Goal: Task Accomplishment & Management: Manage account settings

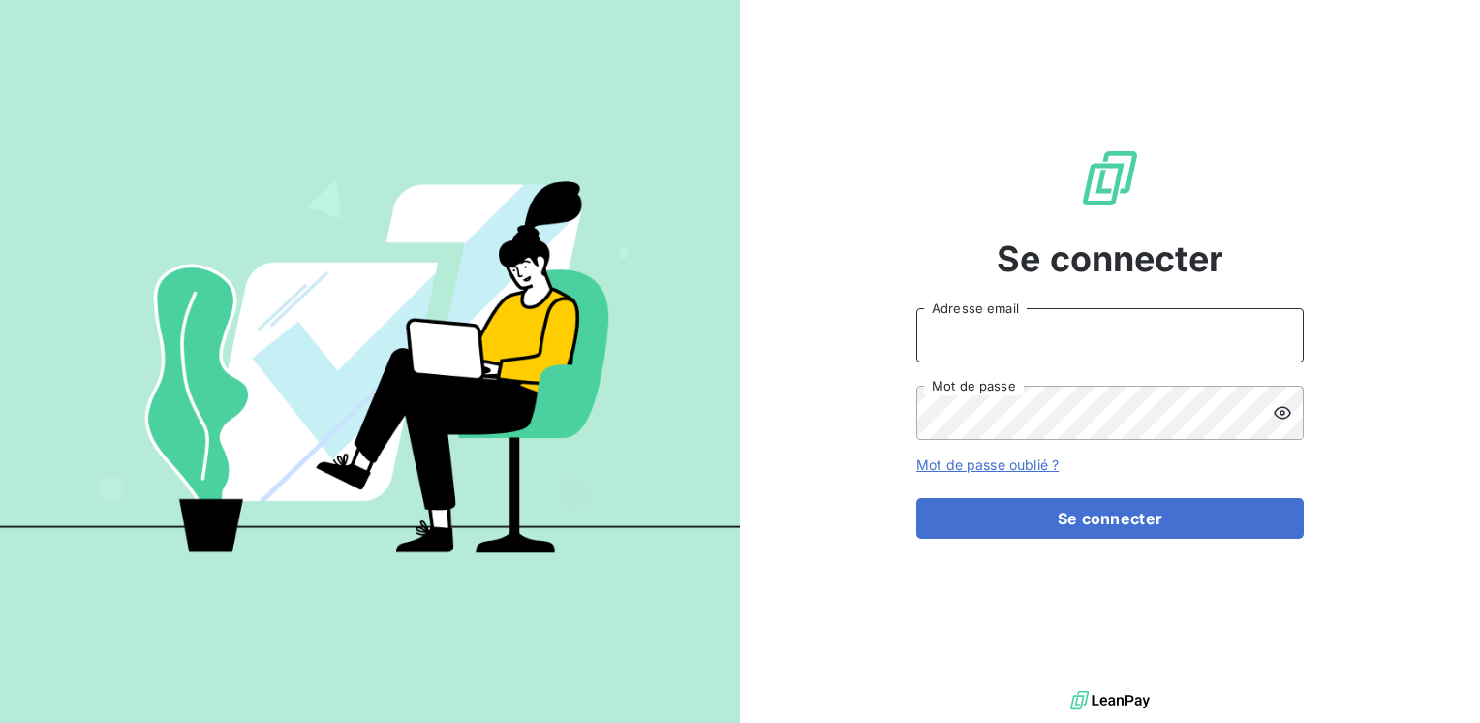
click at [985, 344] on input "Adresse email" at bounding box center [1109, 335] width 387 height 54
drag, startPoint x: 977, startPoint y: 343, endPoint x: 933, endPoint y: 358, distance: 47.2
click at [918, 358] on input "M" at bounding box center [1109, 335] width 387 height 54
click at [949, 366] on div "marc.santoro@ Adresse email Mot de passe" at bounding box center [1109, 374] width 387 height 132
click at [1040, 343] on input "marc.santoro@" at bounding box center [1109, 335] width 387 height 54
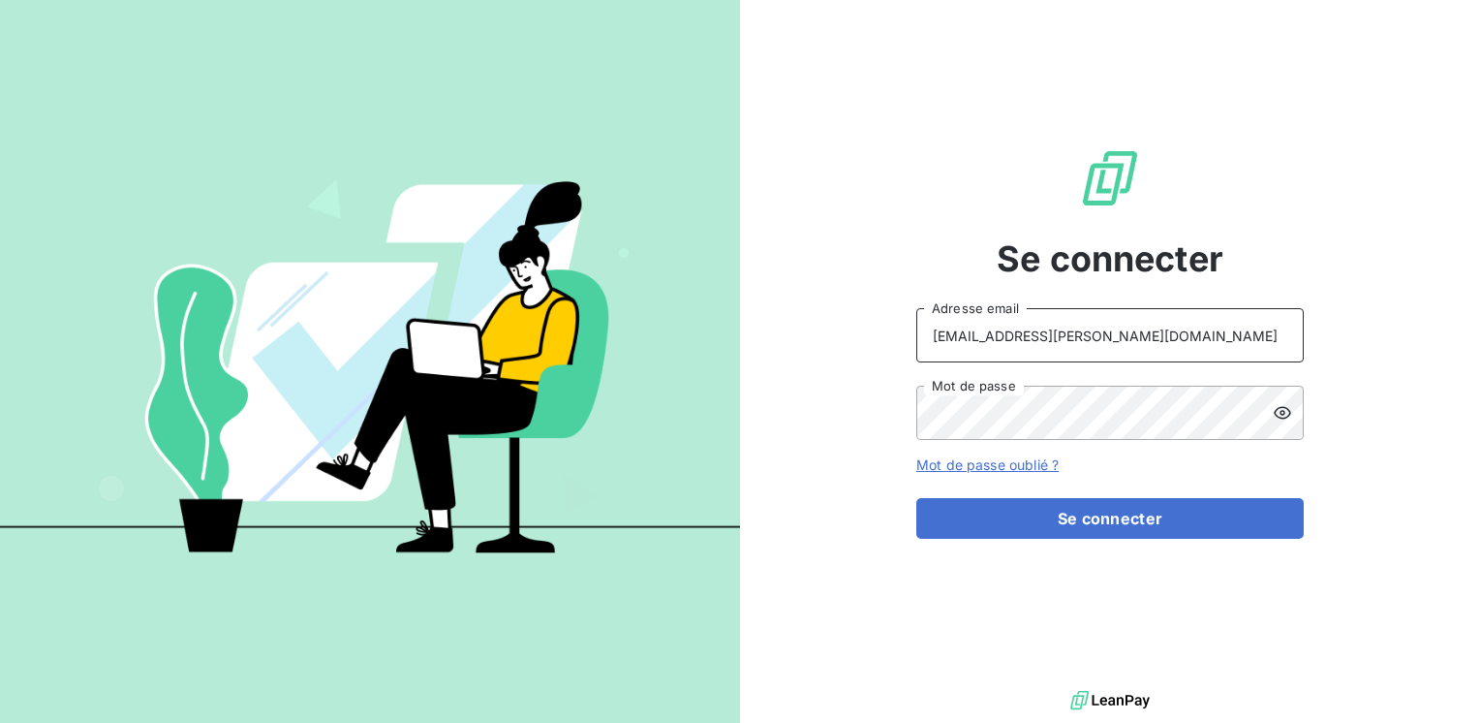
type input "marc.santoro@graitec.com"
click at [916, 498] on button "Se connecter" at bounding box center [1109, 518] width 387 height 41
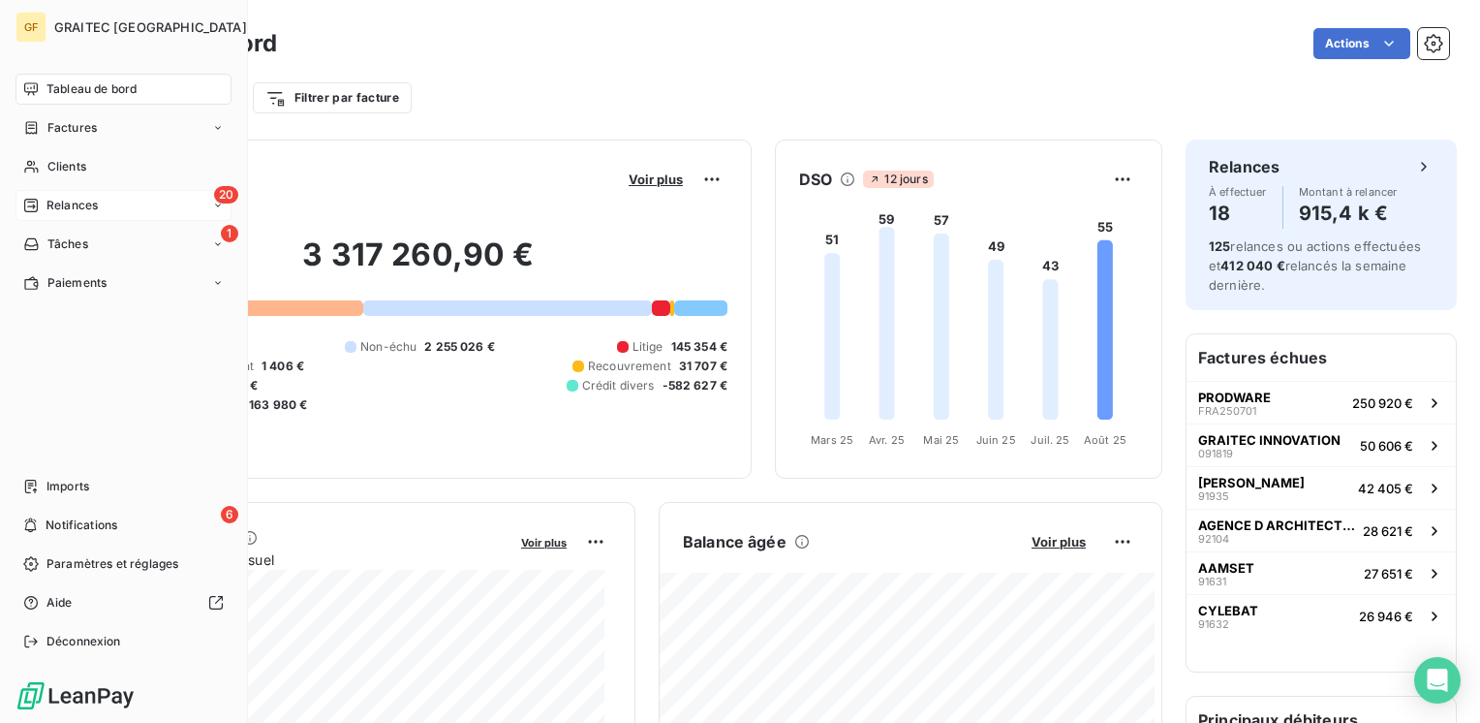
click at [46, 201] on span "Relances" at bounding box center [71, 205] width 51 height 17
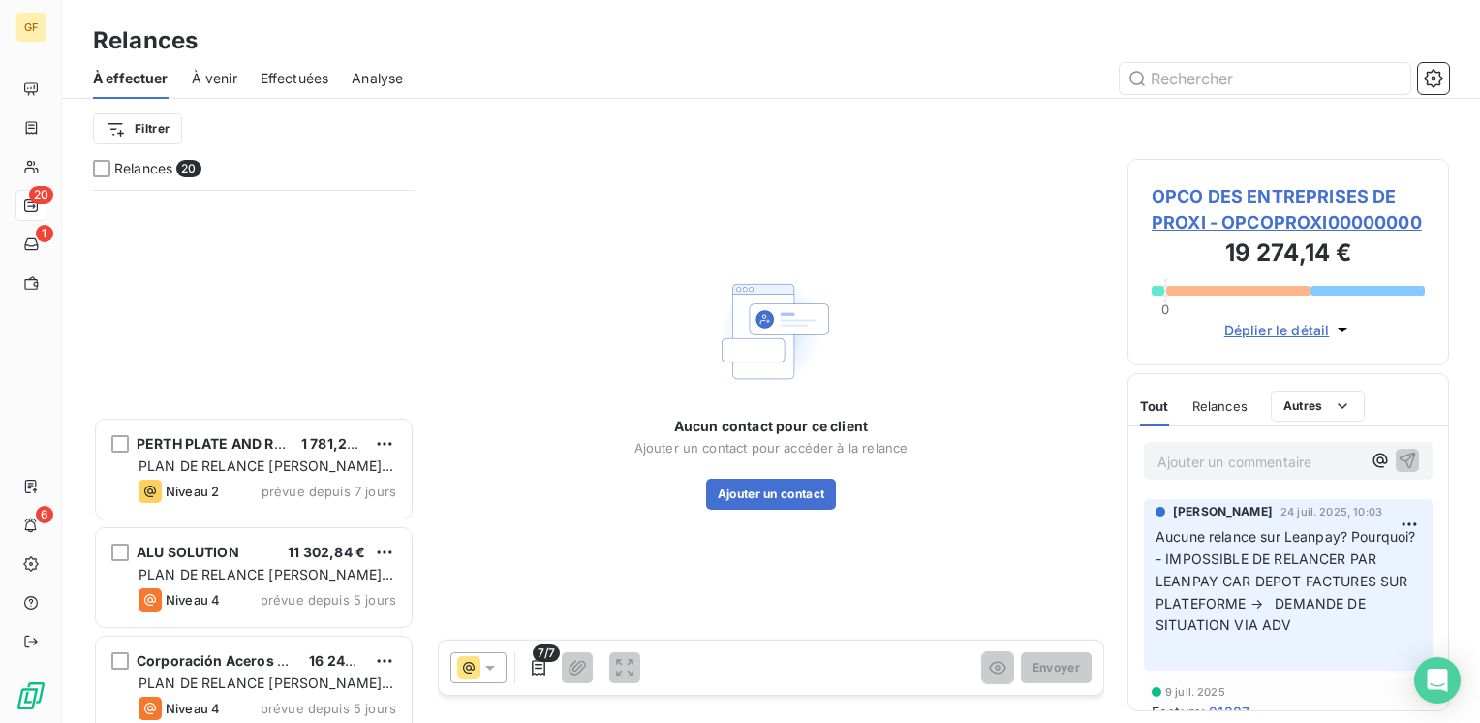
scroll to position [1637, 0]
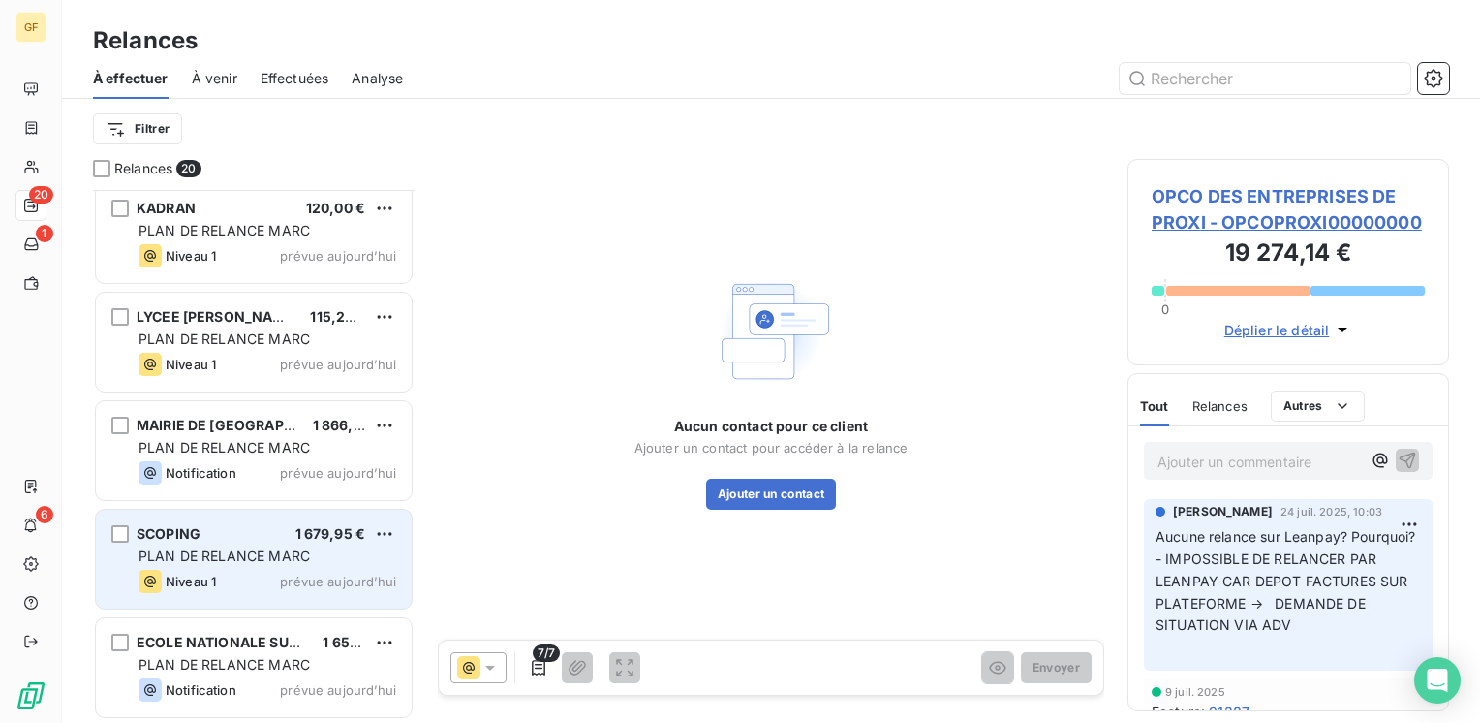
click at [250, 553] on span "PLAN DE RELANCE MARC" at bounding box center [224, 555] width 171 height 16
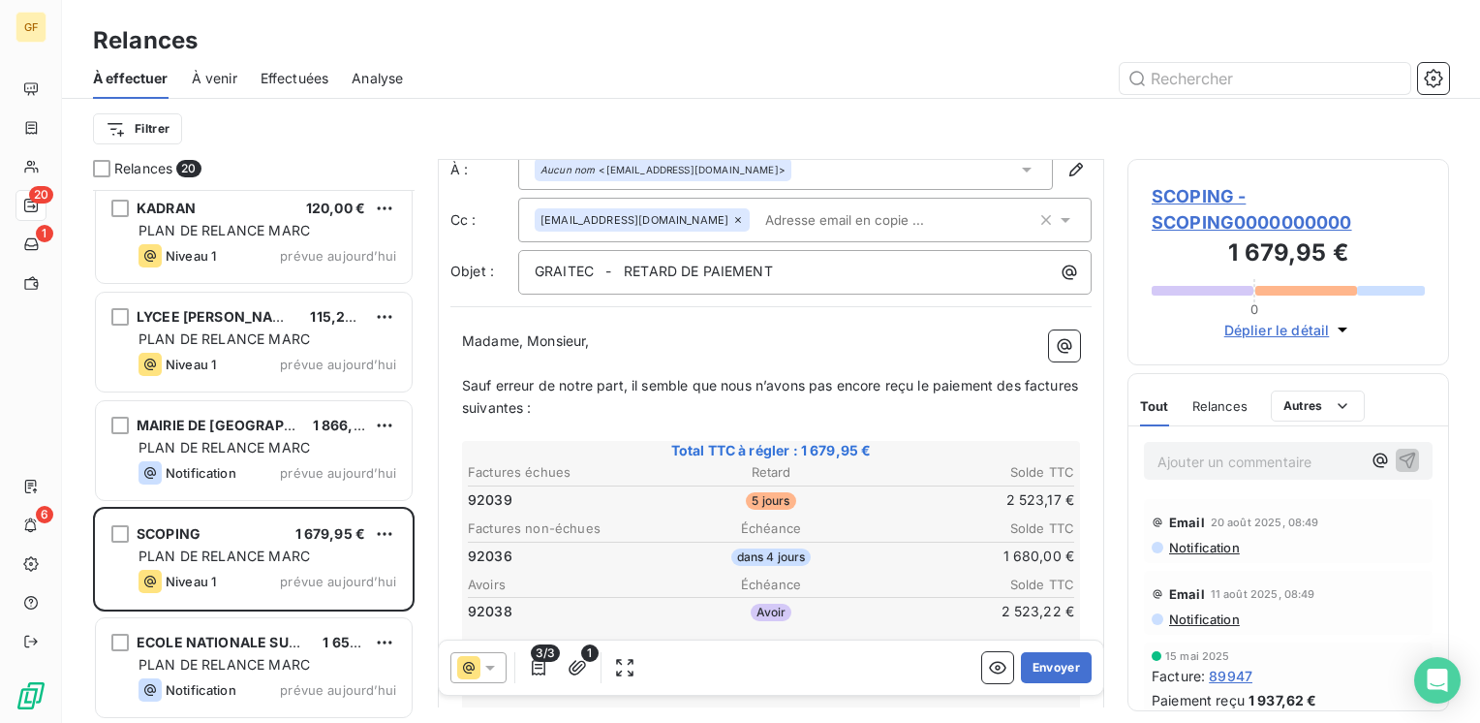
scroll to position [97, 0]
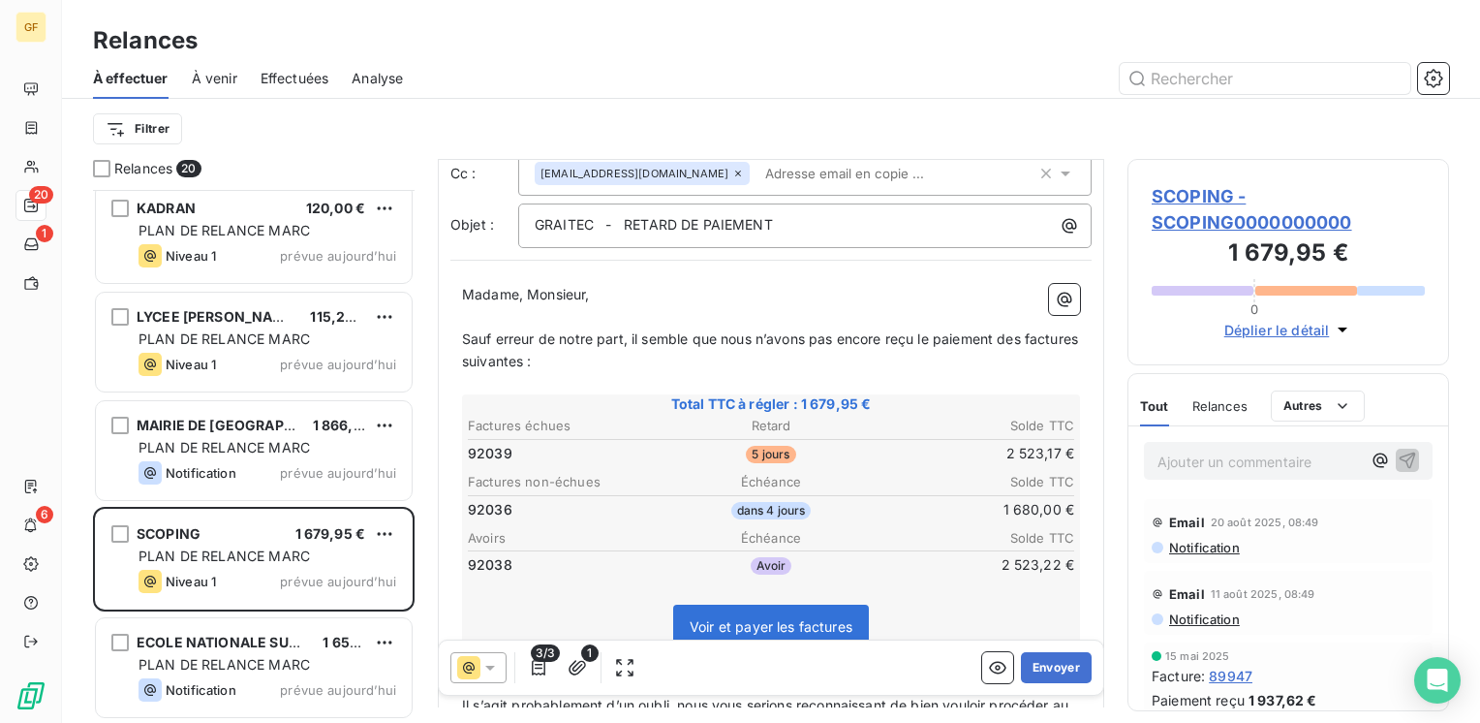
click at [1173, 197] on span "SCOPING - SCOPING0000000000" at bounding box center [1288, 209] width 273 height 52
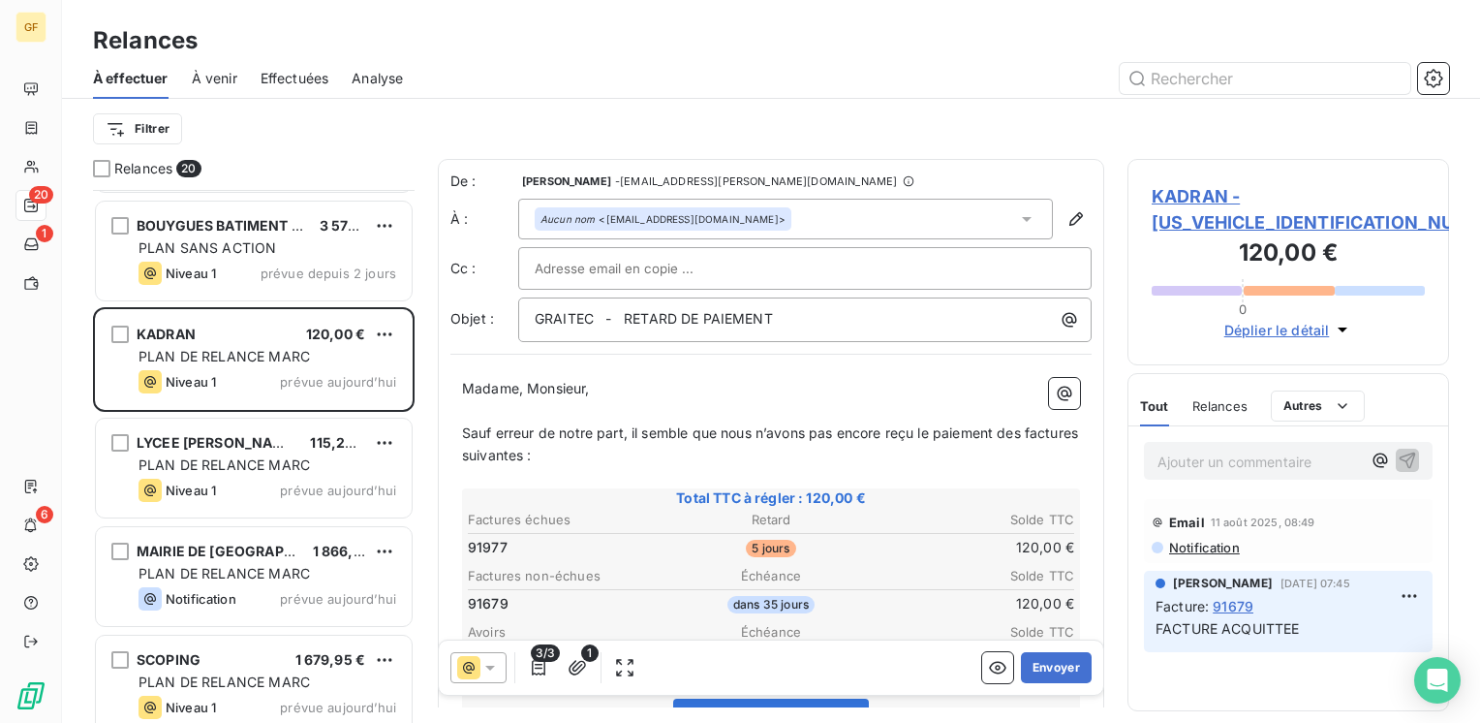
scroll to position [1637, 0]
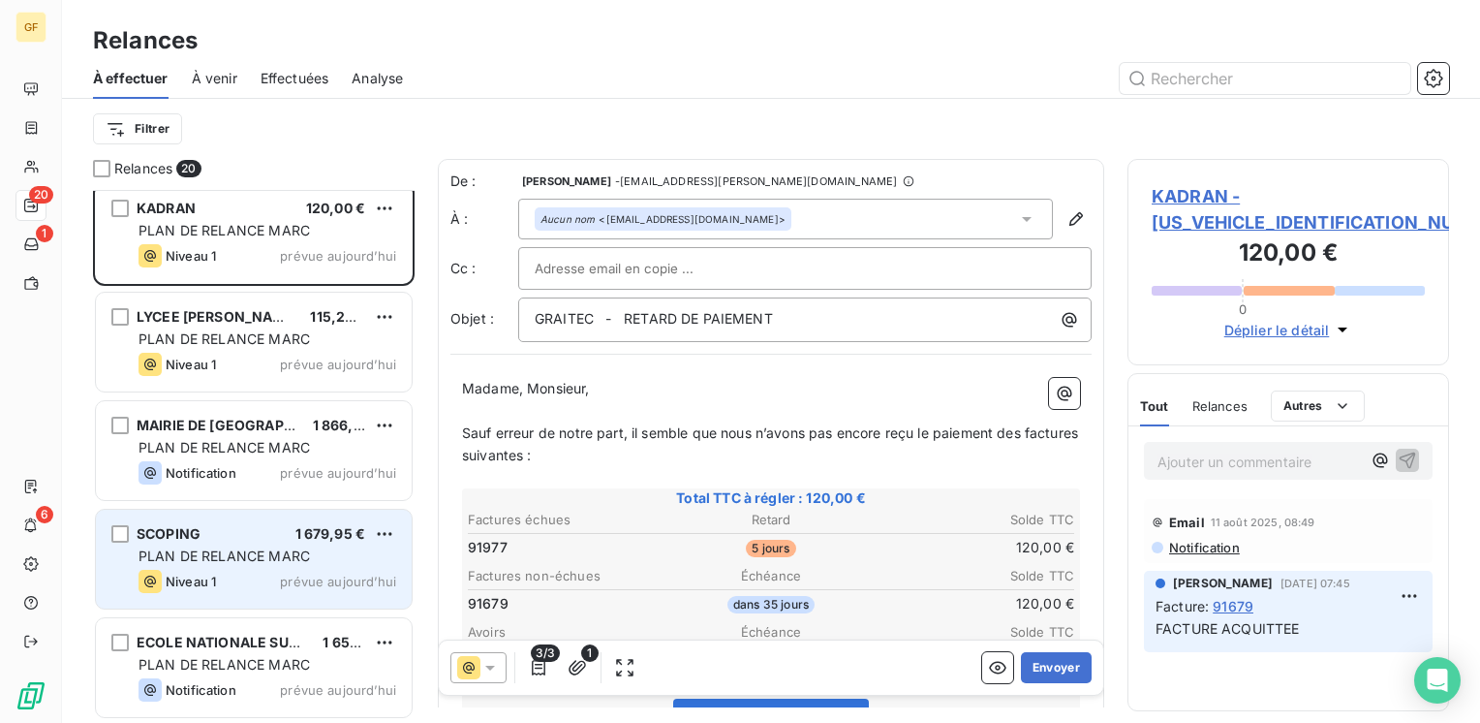
click at [233, 564] on div "PLAN DE RELANCE MARC" at bounding box center [268, 555] width 258 height 19
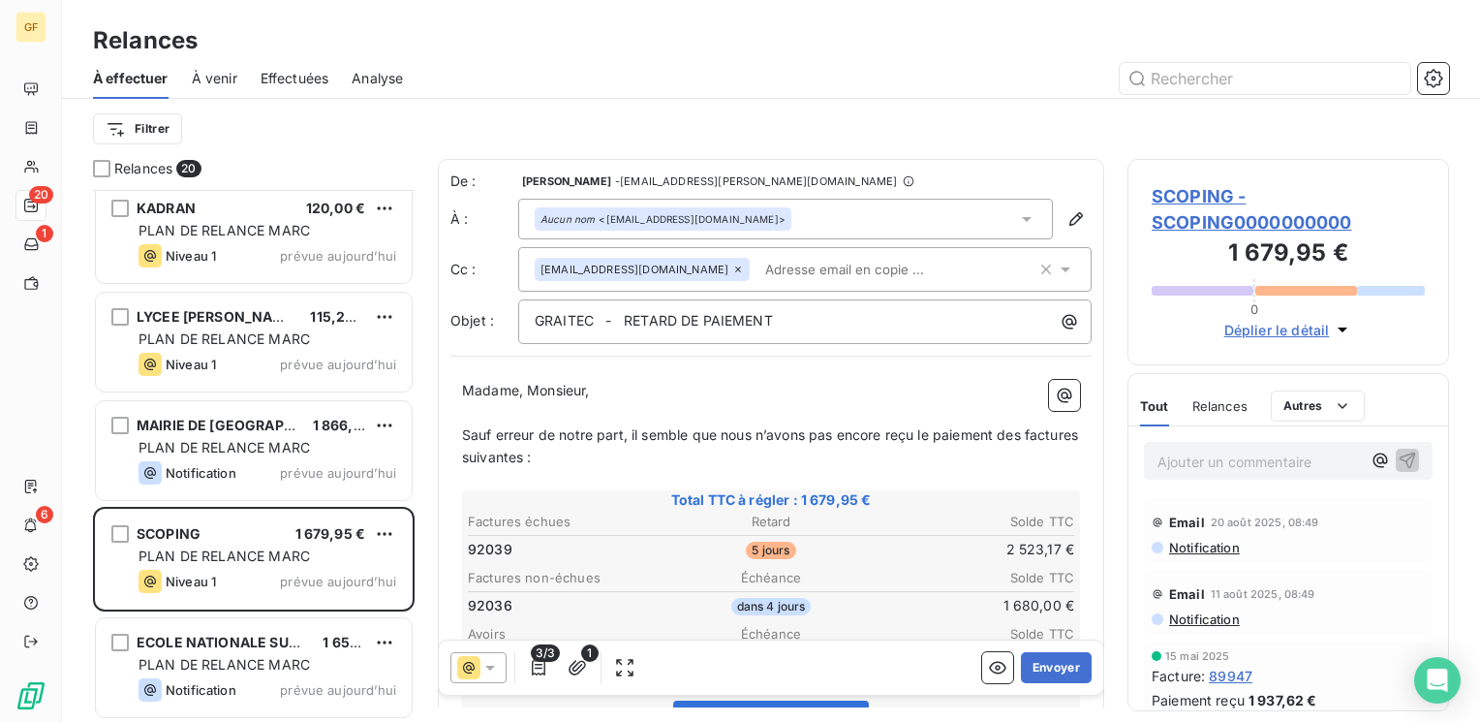
click at [1124, 188] on div "Relances 20 BOUYGUES BATIMENT GRAND OUEST 3 571,20 € PLAN SANS ACTION Niveau 1 …" at bounding box center [771, 441] width 1418 height 564
click at [1181, 203] on span "SCOPING - SCOPING0000000000" at bounding box center [1288, 209] width 273 height 52
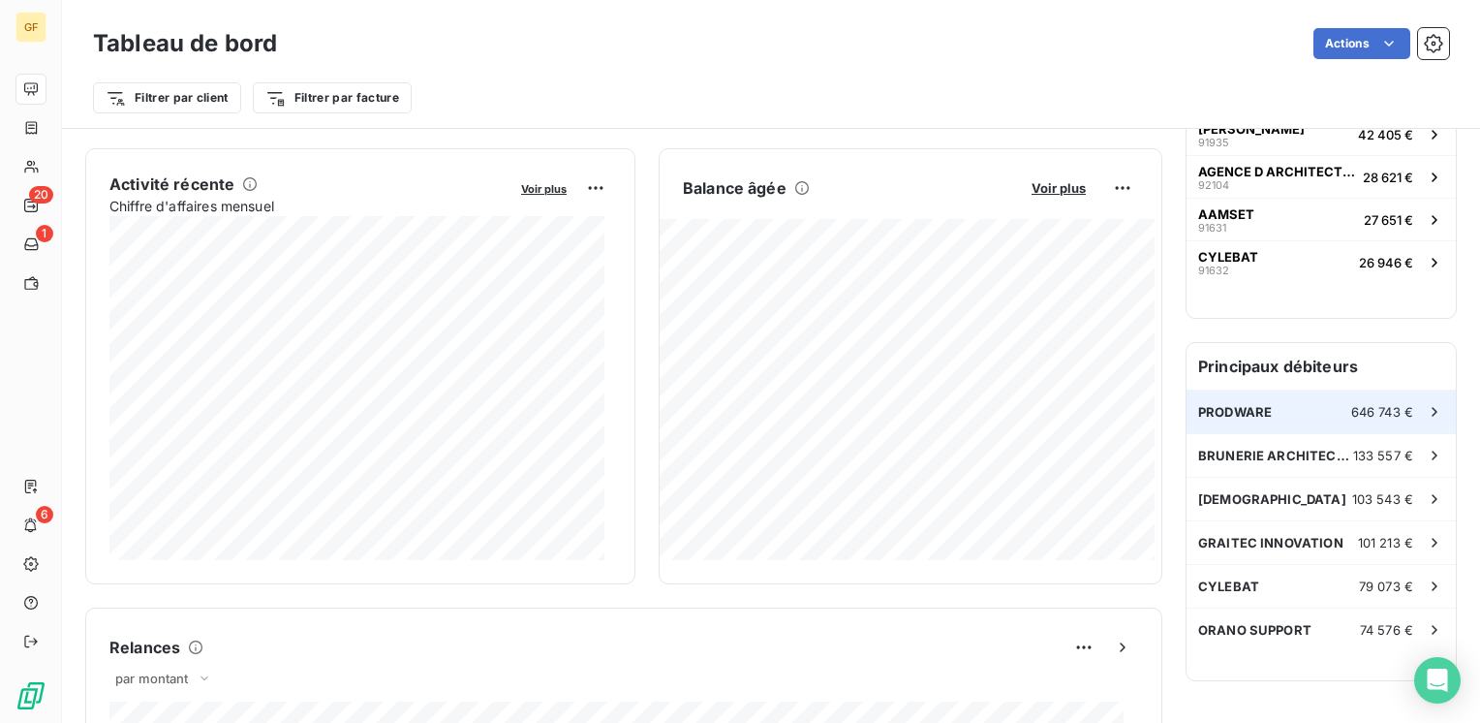
scroll to position [387, 0]
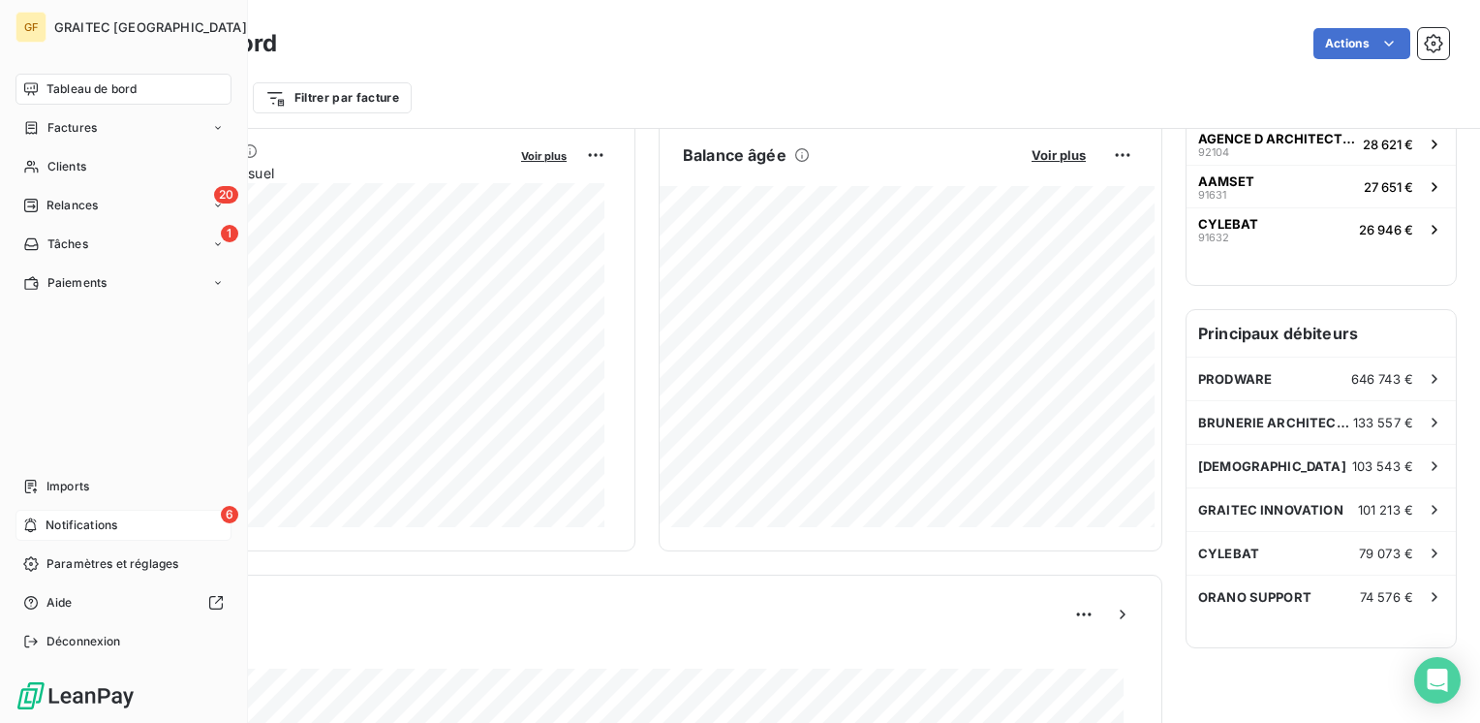
click at [58, 525] on span "Notifications" at bounding box center [82, 524] width 72 height 17
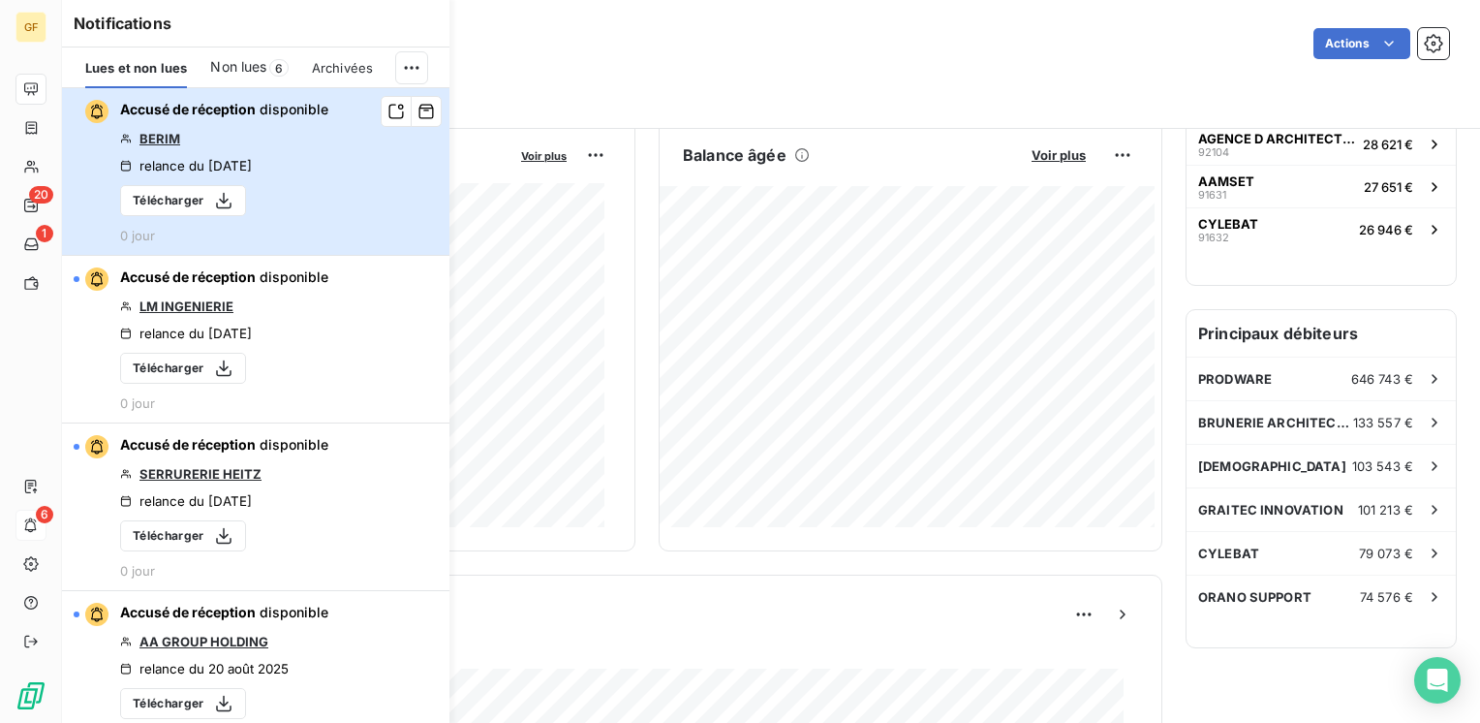
click at [372, 178] on button "Accusé de réception disponible BERIM relance du 21 août 2025 Télécharger 0 jour" at bounding box center [255, 172] width 387 height 168
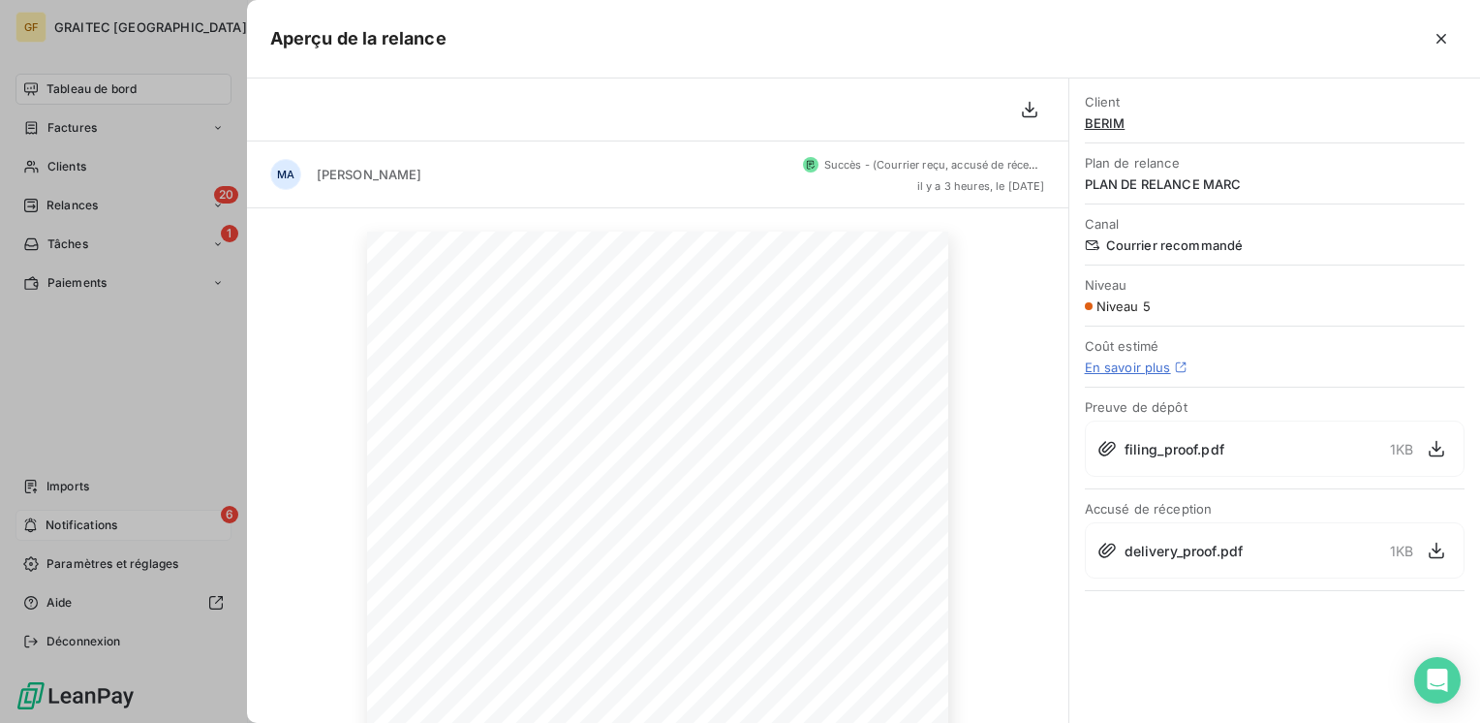
click at [1438, 33] on icon "button" at bounding box center [1441, 38] width 19 height 19
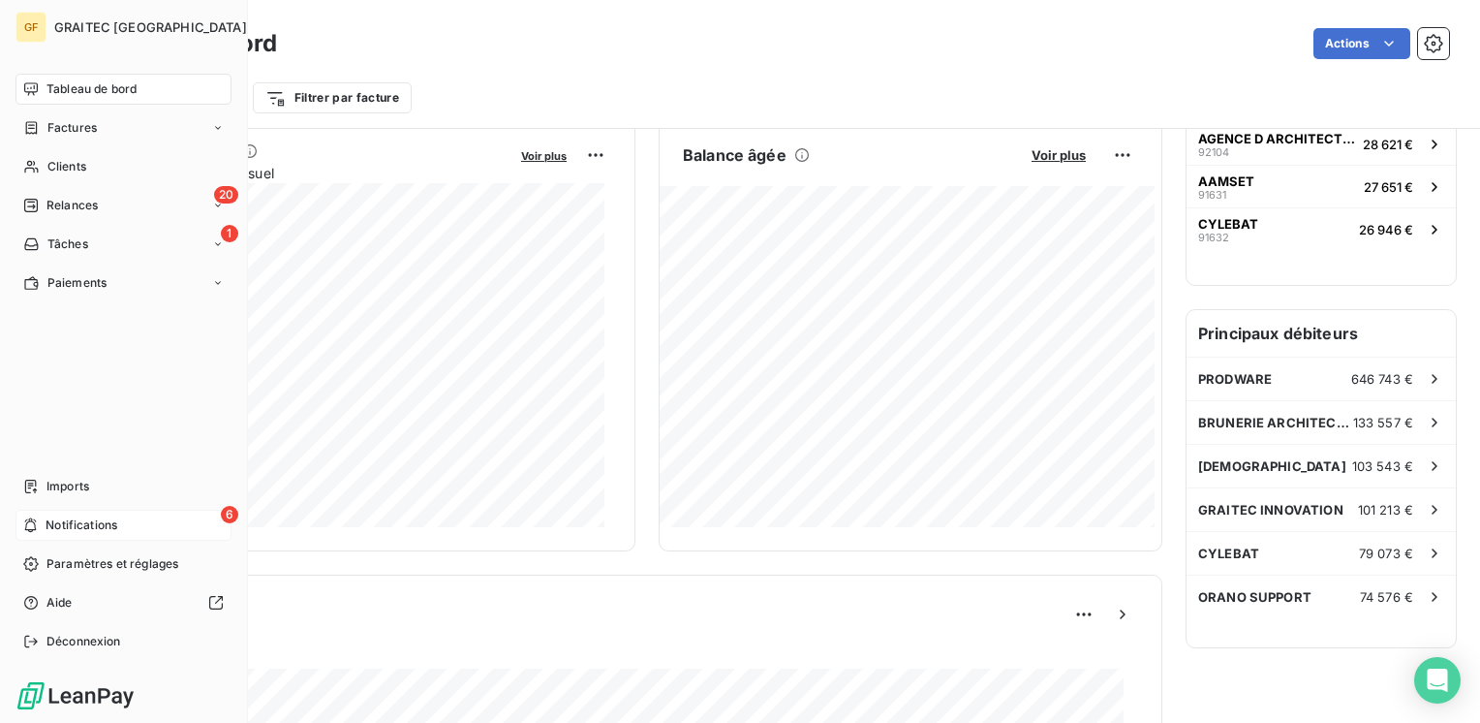
click at [182, 531] on div "6 Notifications" at bounding box center [123, 525] width 216 height 31
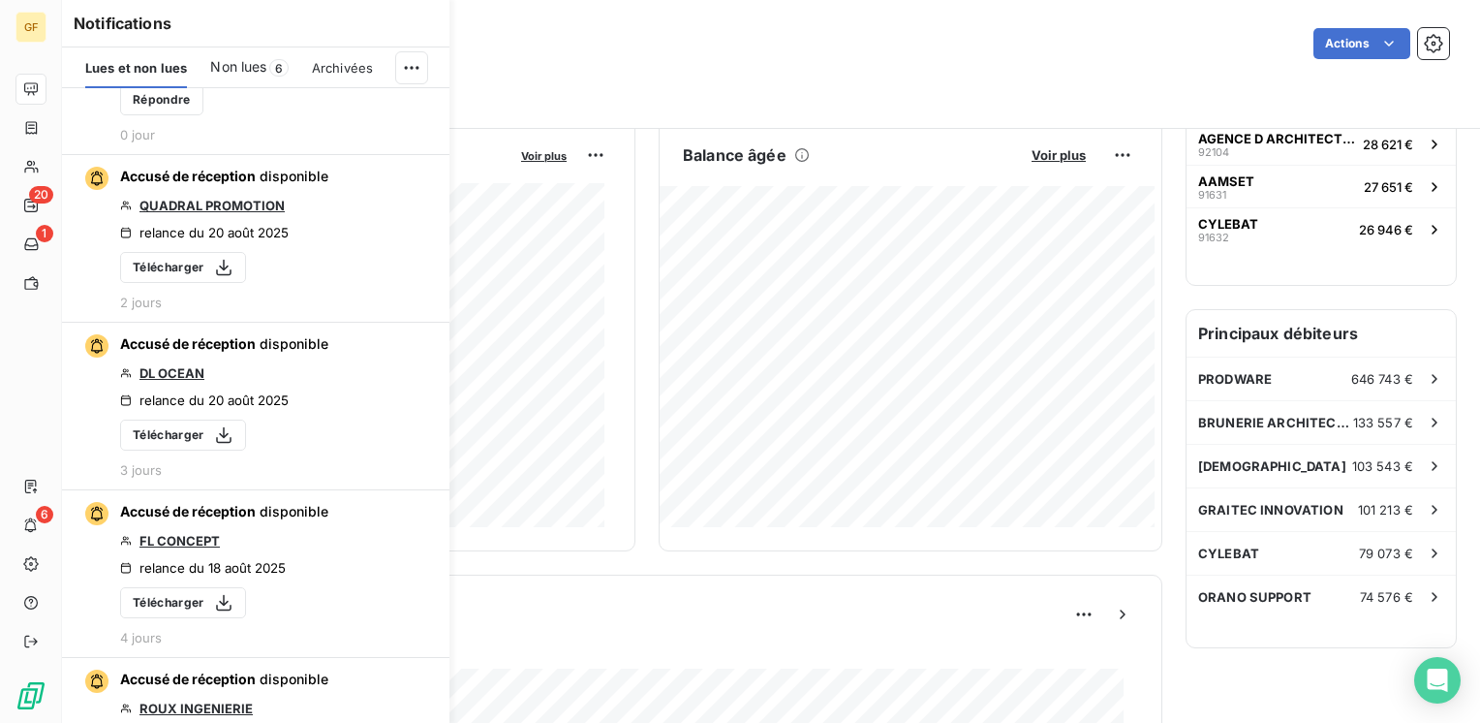
scroll to position [1259, 0]
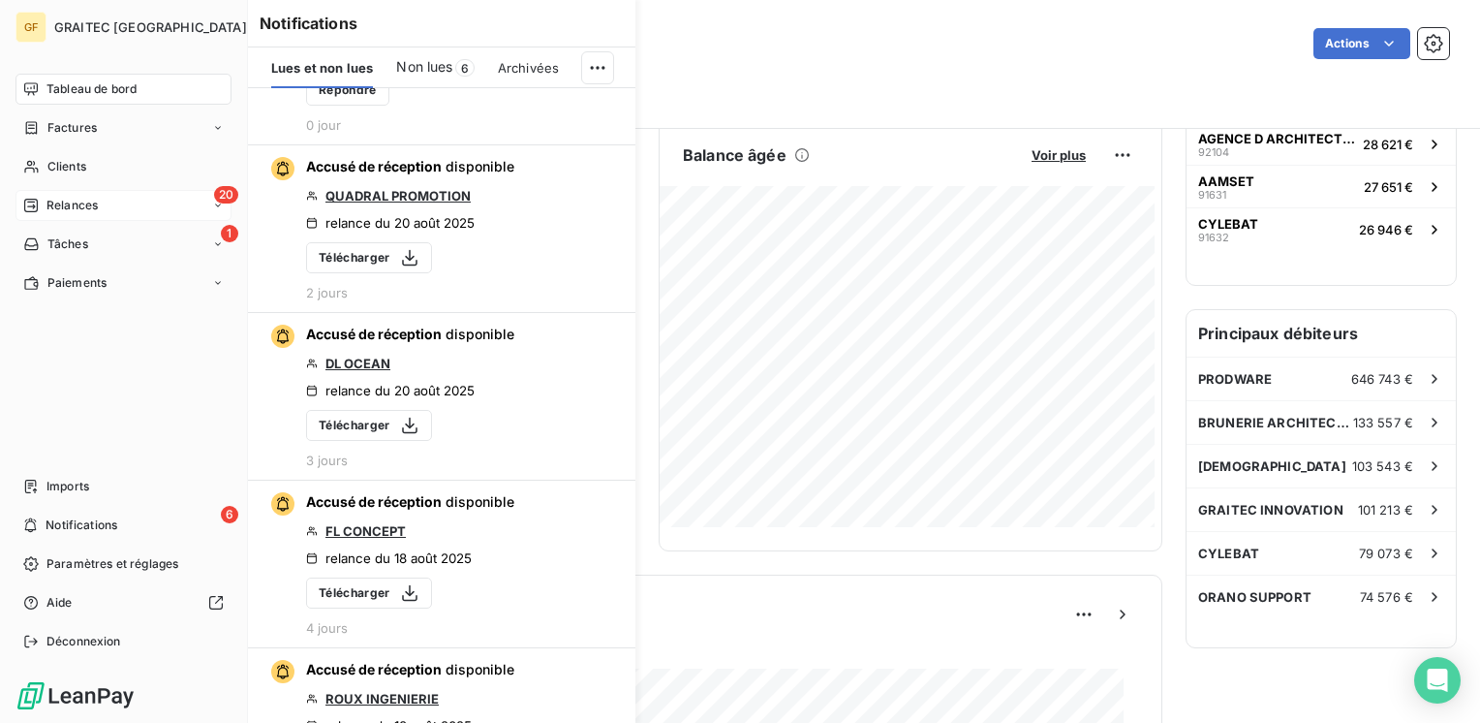
click at [64, 200] on span "Relances" at bounding box center [71, 205] width 51 height 17
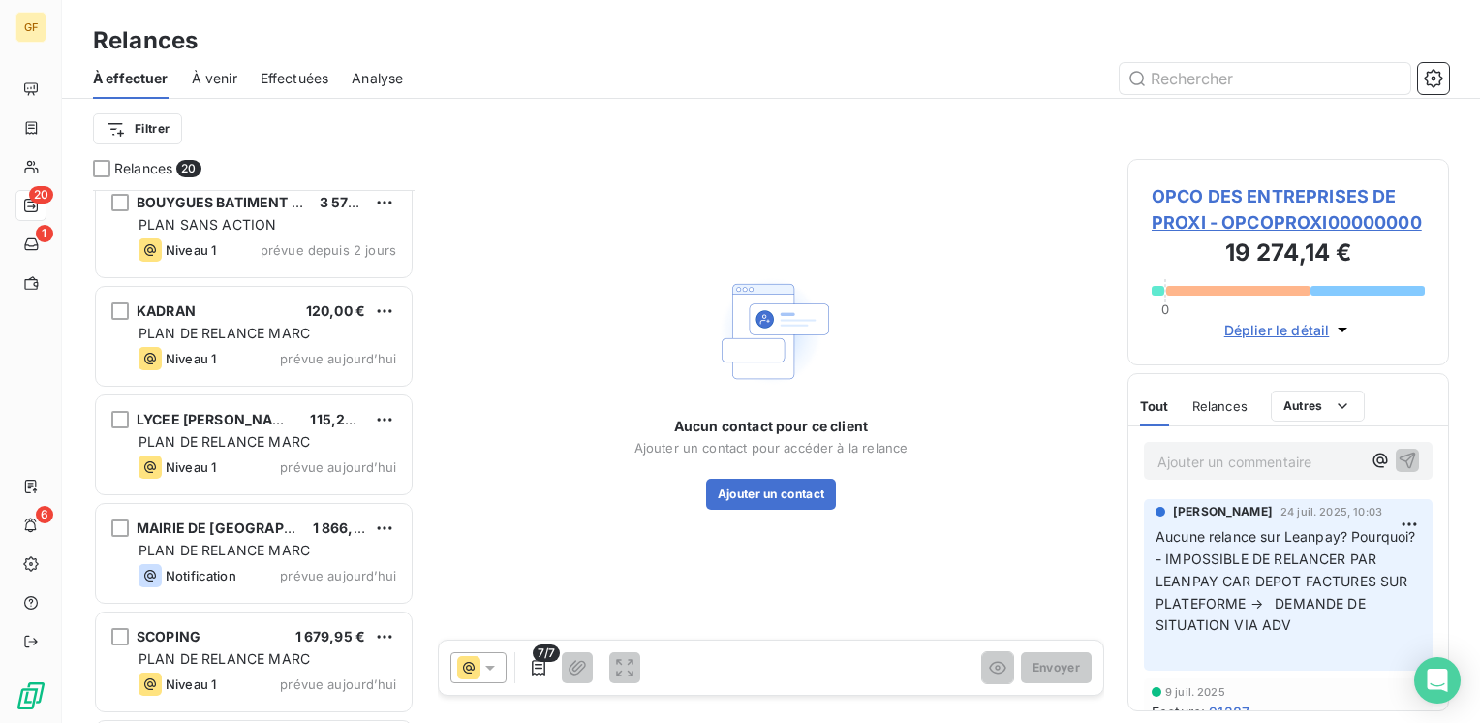
scroll to position [1550, 0]
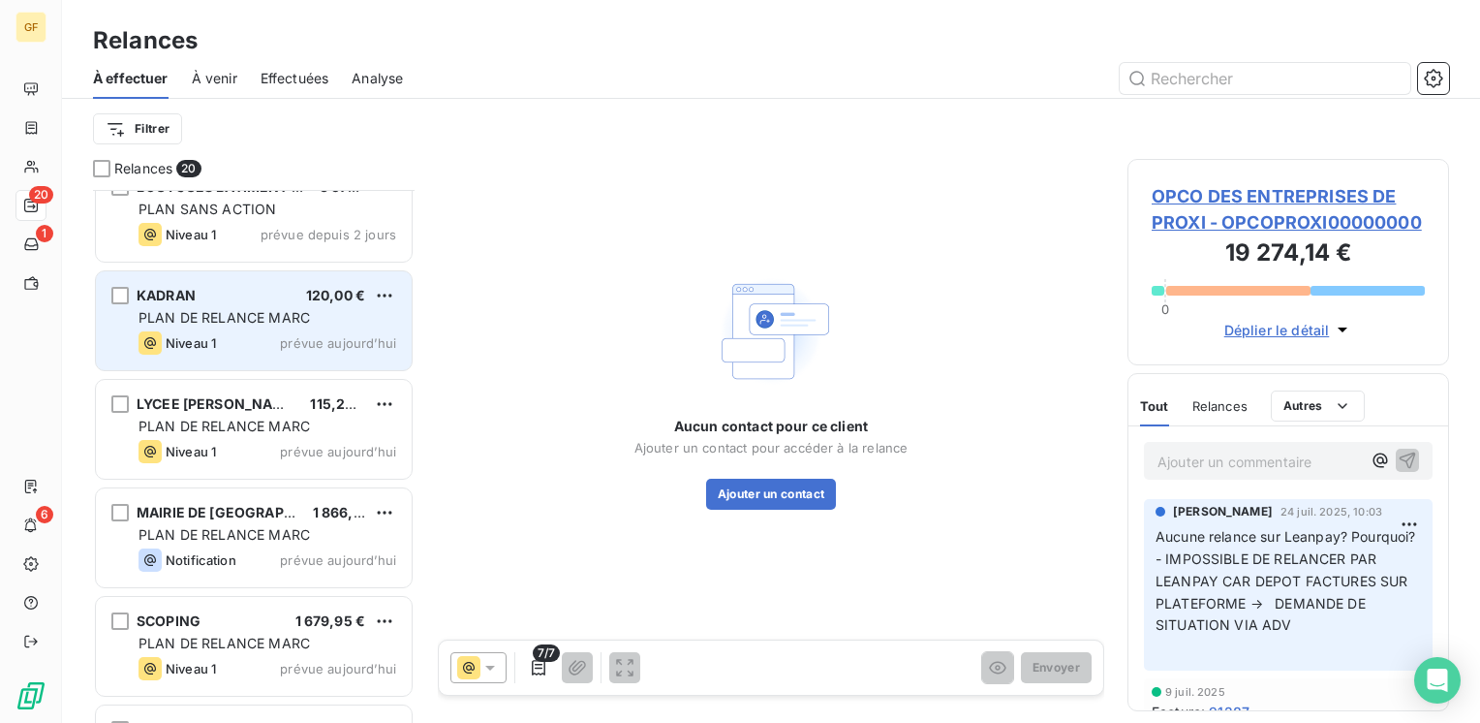
click at [296, 300] on div "KADRAN 120,00 €" at bounding box center [268, 295] width 258 height 17
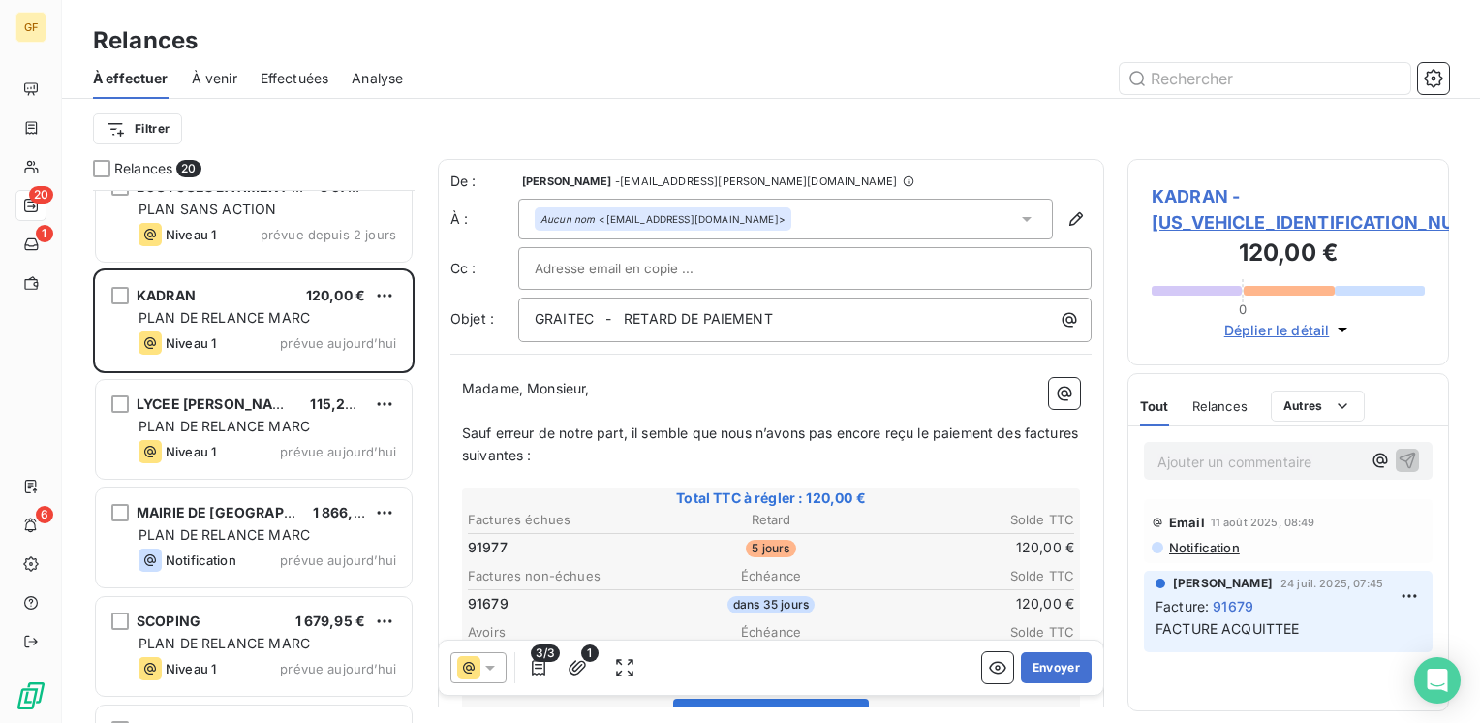
click at [1177, 199] on span "KADRAN - [US_VEHICLE_IDENTIFICATION_NUMBER]" at bounding box center [1288, 209] width 273 height 52
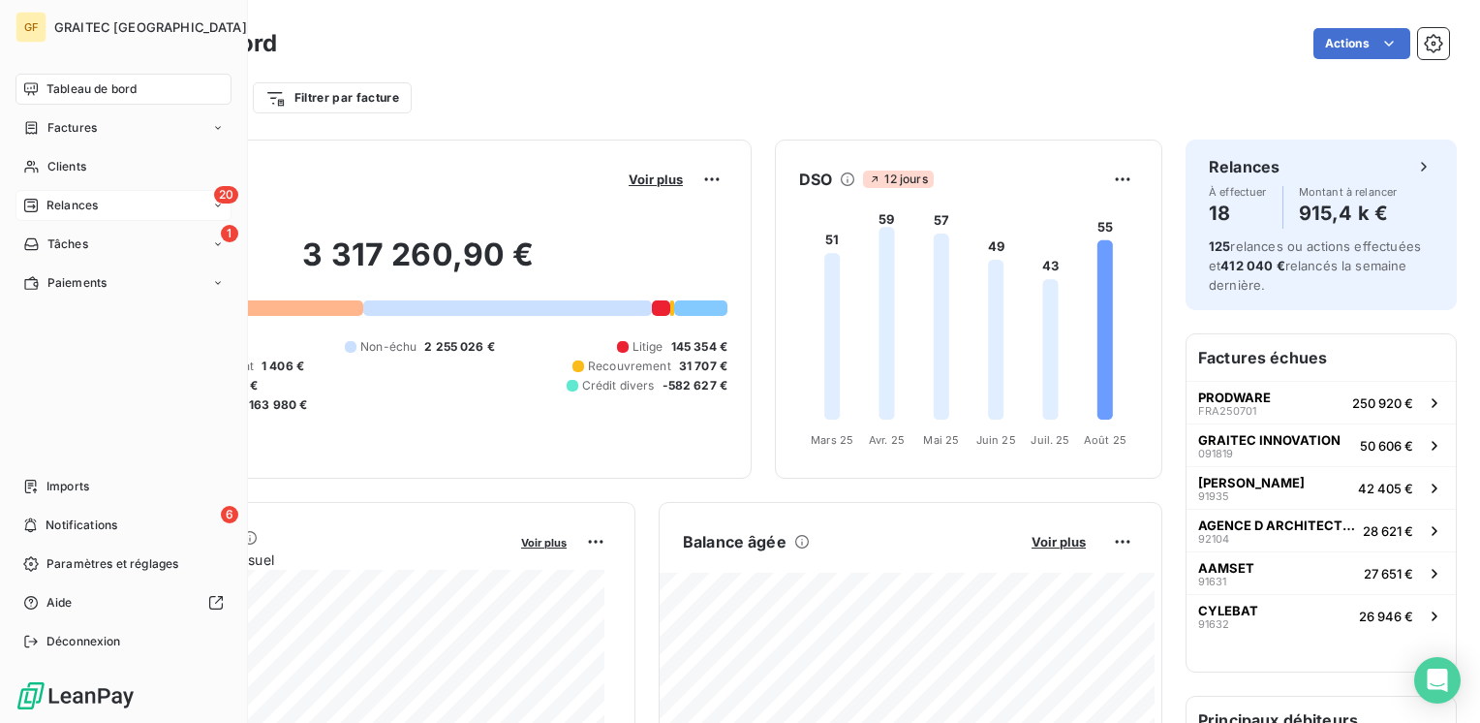
click at [82, 200] on span "Relances" at bounding box center [71, 205] width 51 height 17
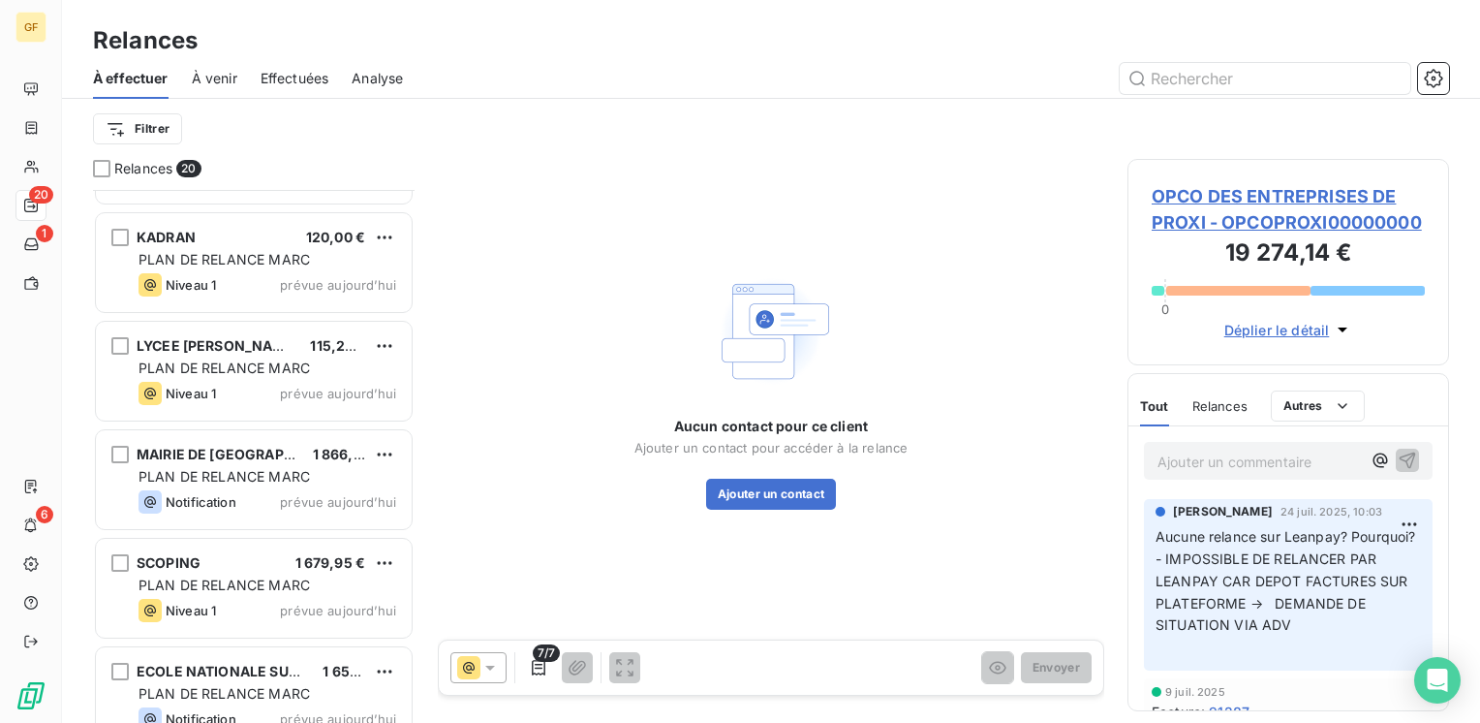
scroll to position [1637, 0]
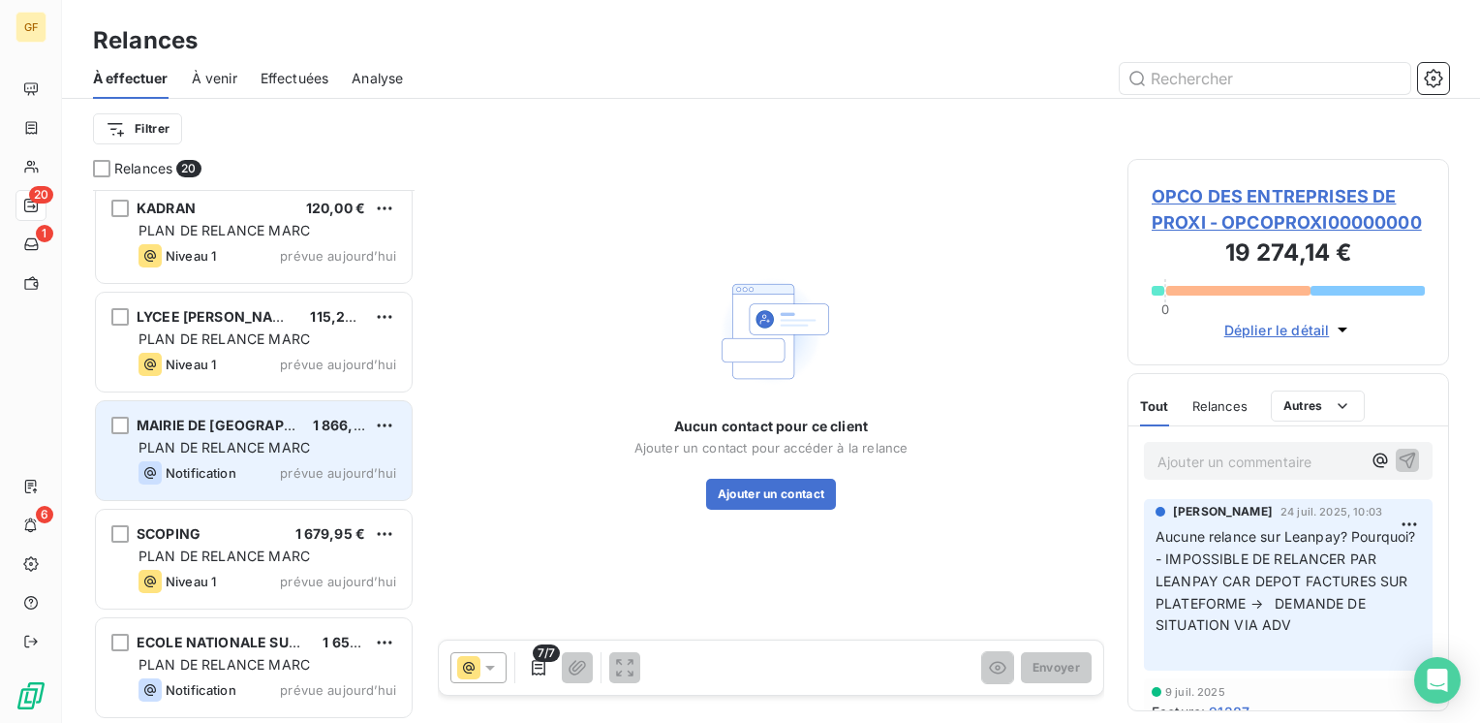
click at [243, 454] on span "PLAN DE RELANCE MARC" at bounding box center [224, 447] width 171 height 16
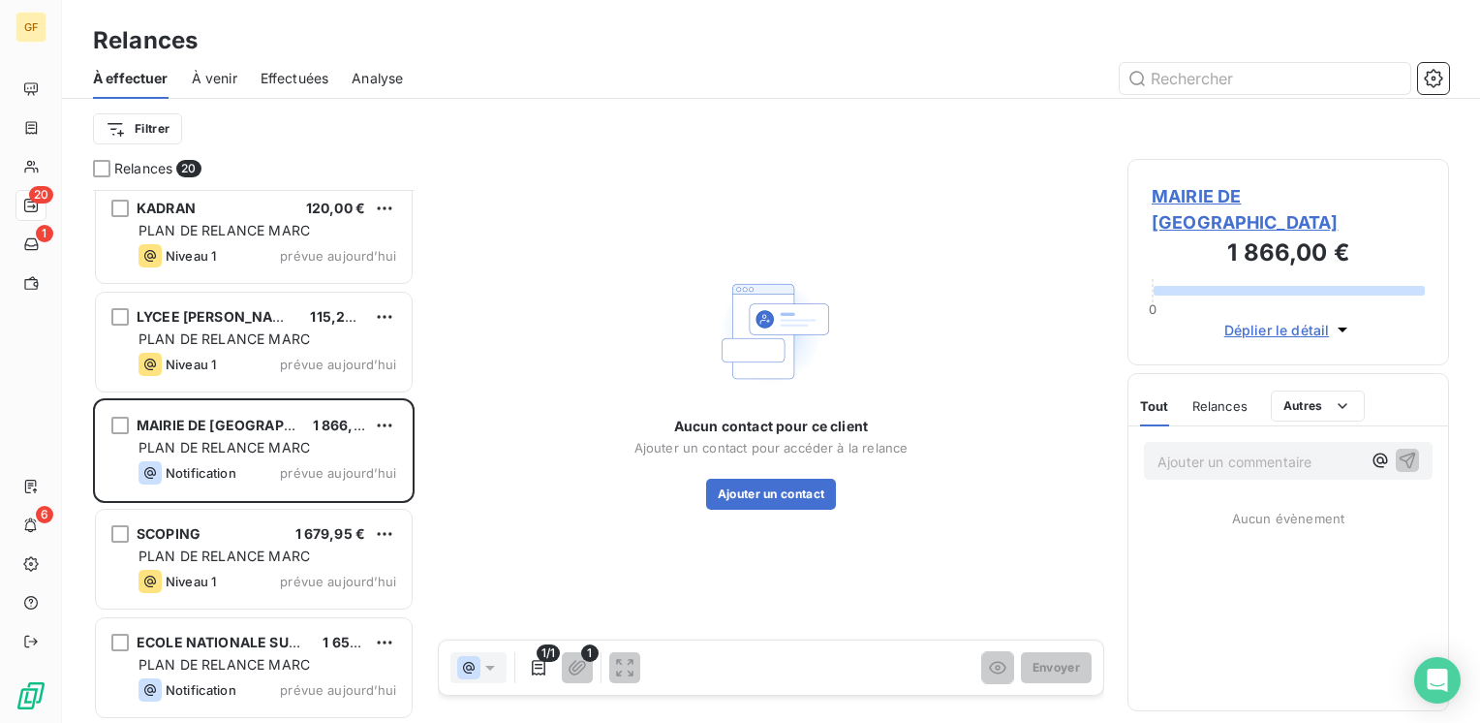
click at [1278, 196] on span "MAIRIE DE SAINT CYR SUR MER - MAIRIESTCYRSURMER" at bounding box center [1288, 209] width 273 height 52
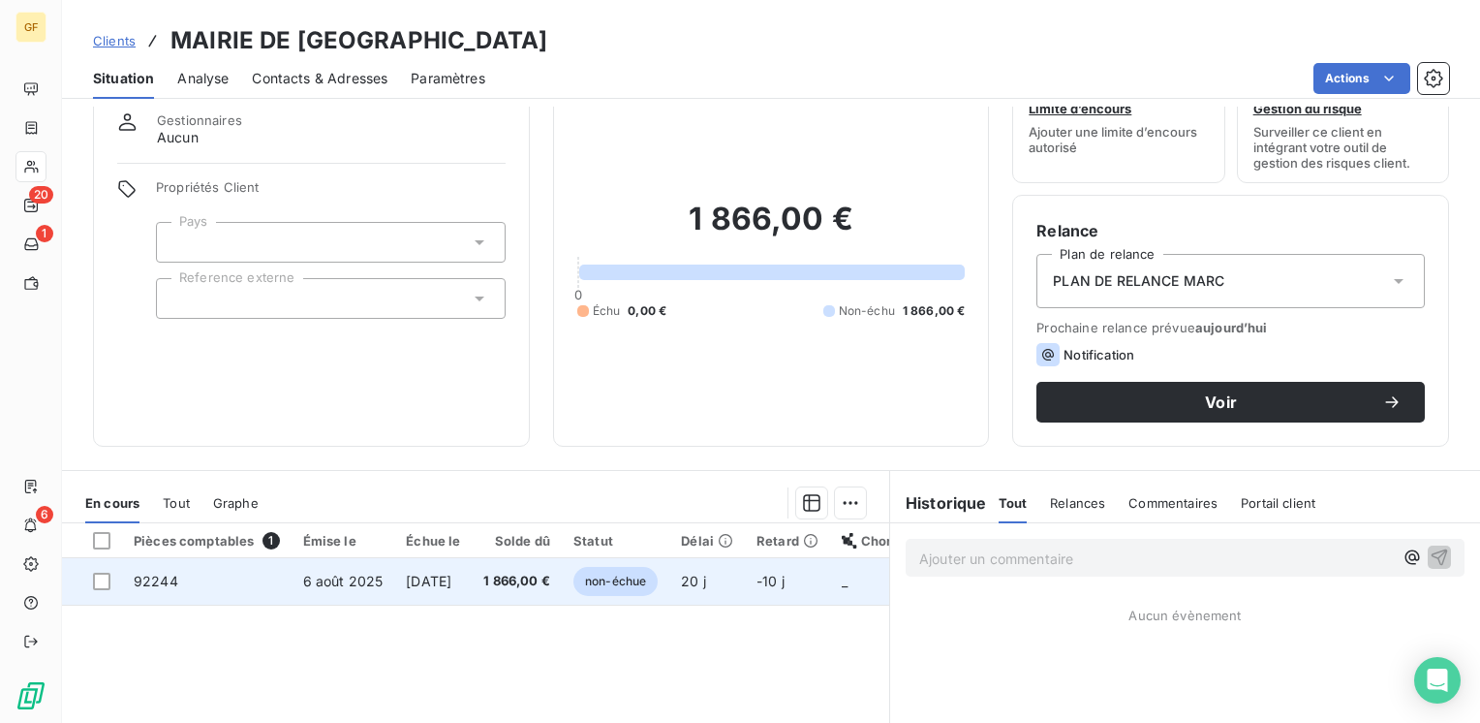
scroll to position [97, 0]
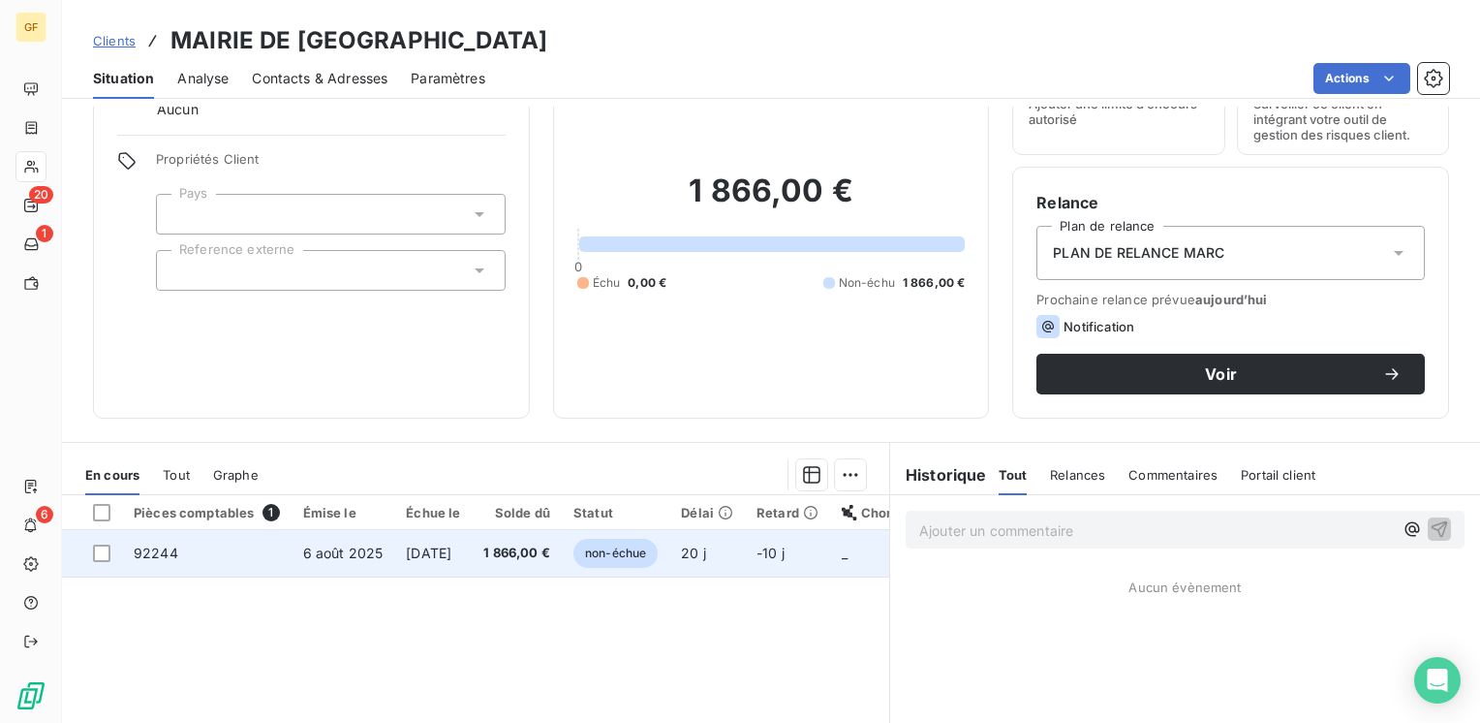
click at [422, 550] on span "5 sept. 2025" at bounding box center [429, 552] width 46 height 16
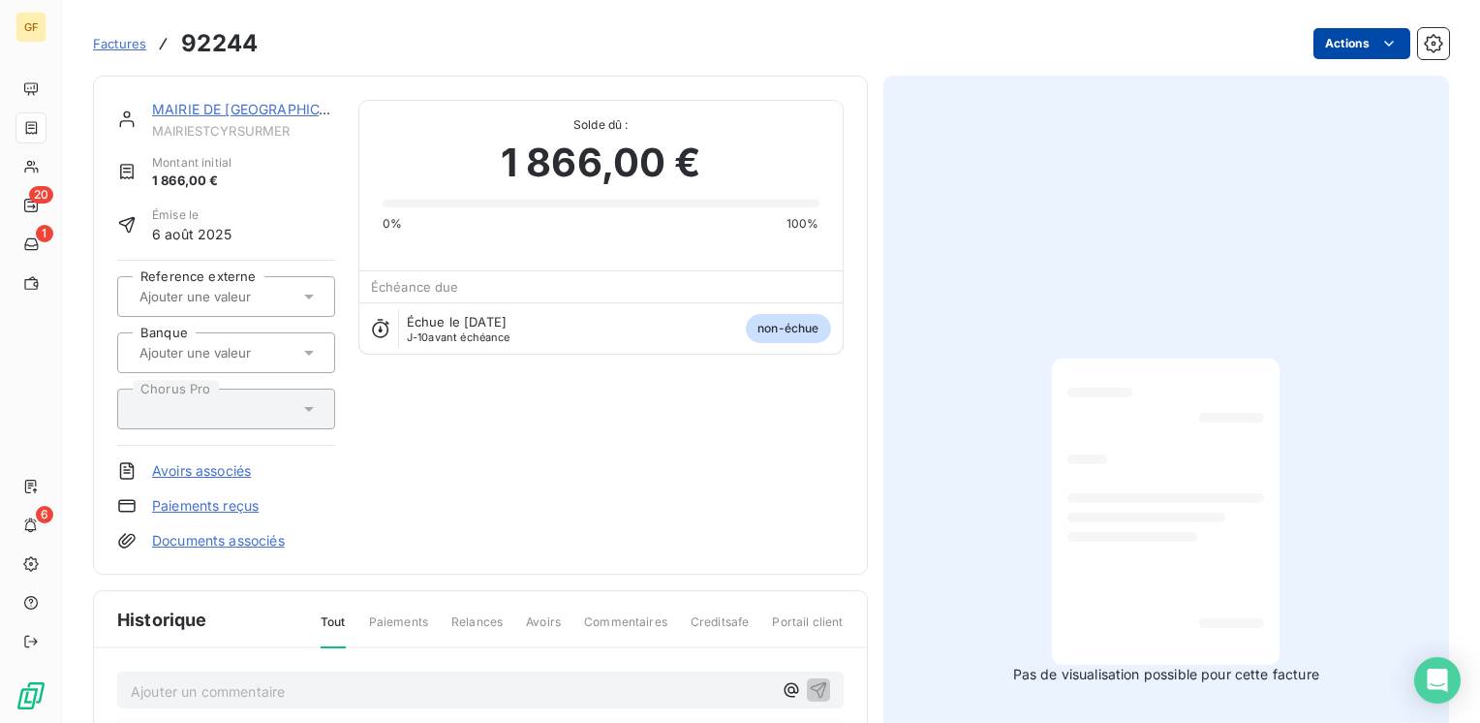
click at [1348, 44] on html "GF 20 1 6 Factures 92244 Actions MAIRIE DE SAINT CYR SUR MER MAIRIESTCYRSURMER …" at bounding box center [740, 361] width 1480 height 723
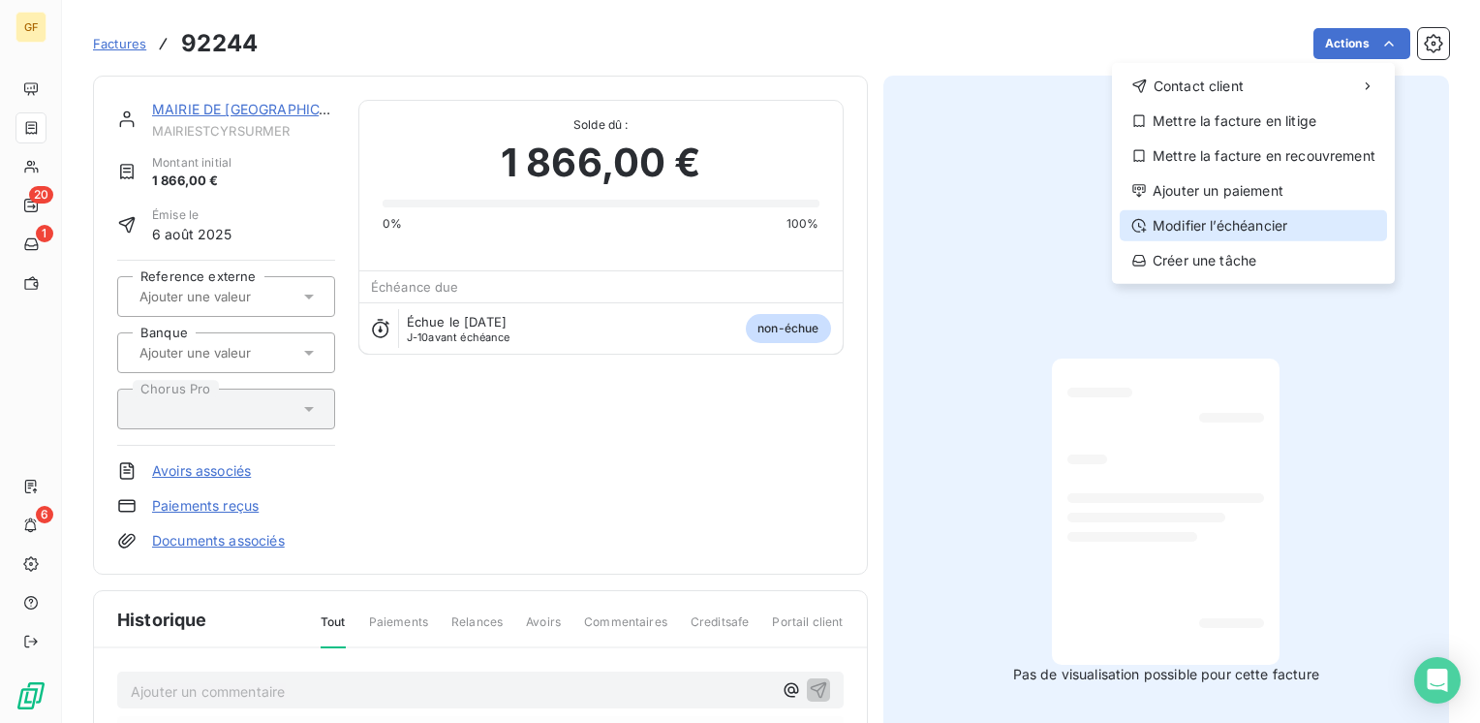
click at [1162, 214] on div "Modifier l’échéancier" at bounding box center [1253, 225] width 267 height 31
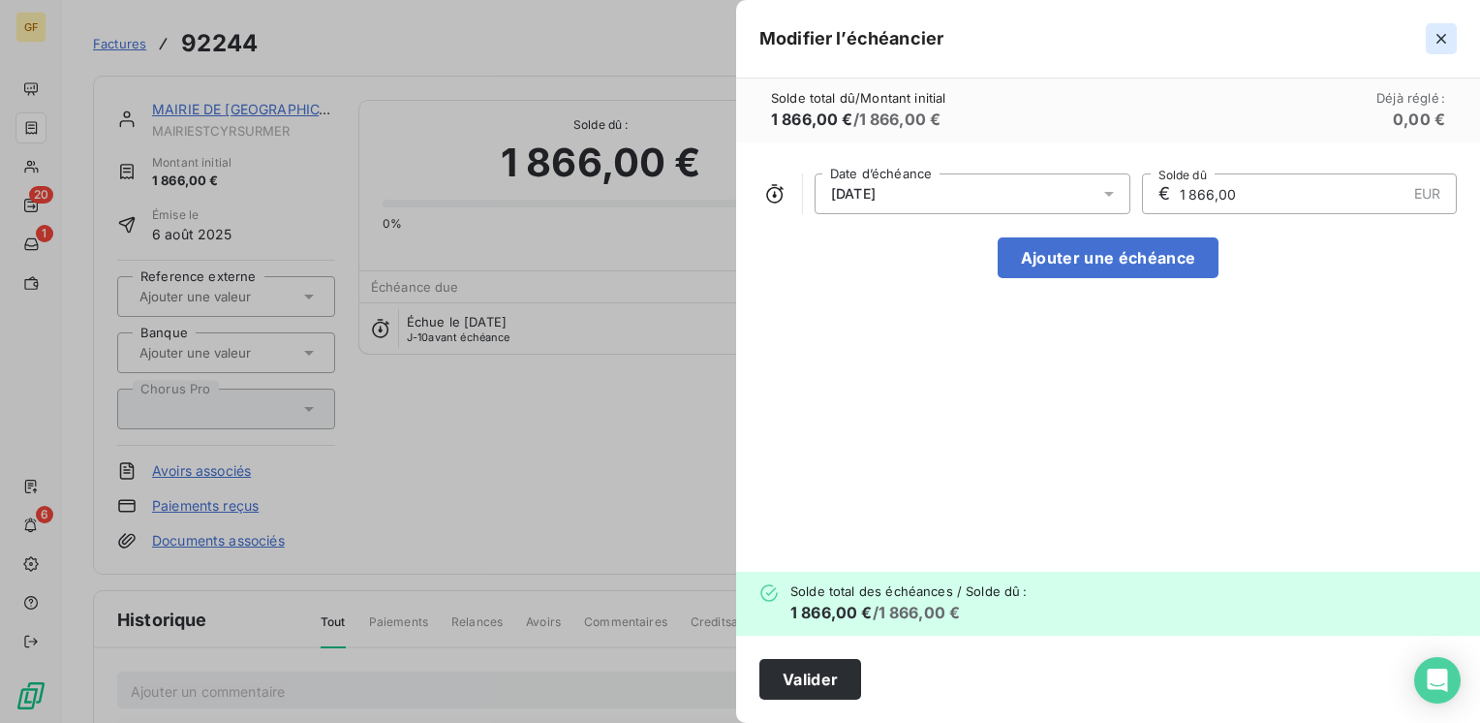
click at [1441, 41] on icon "button" at bounding box center [1441, 38] width 19 height 19
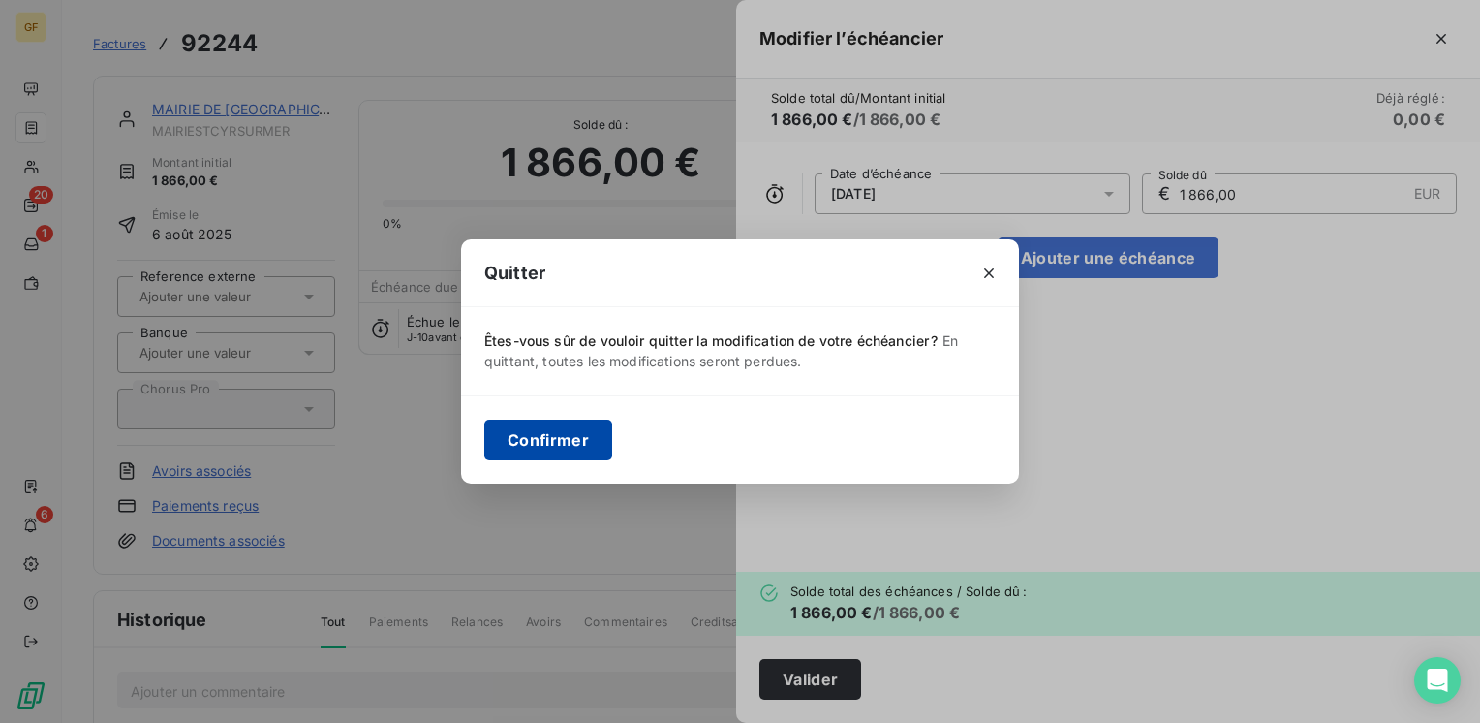
click at [548, 439] on button "Confirmer" at bounding box center [548, 439] width 128 height 41
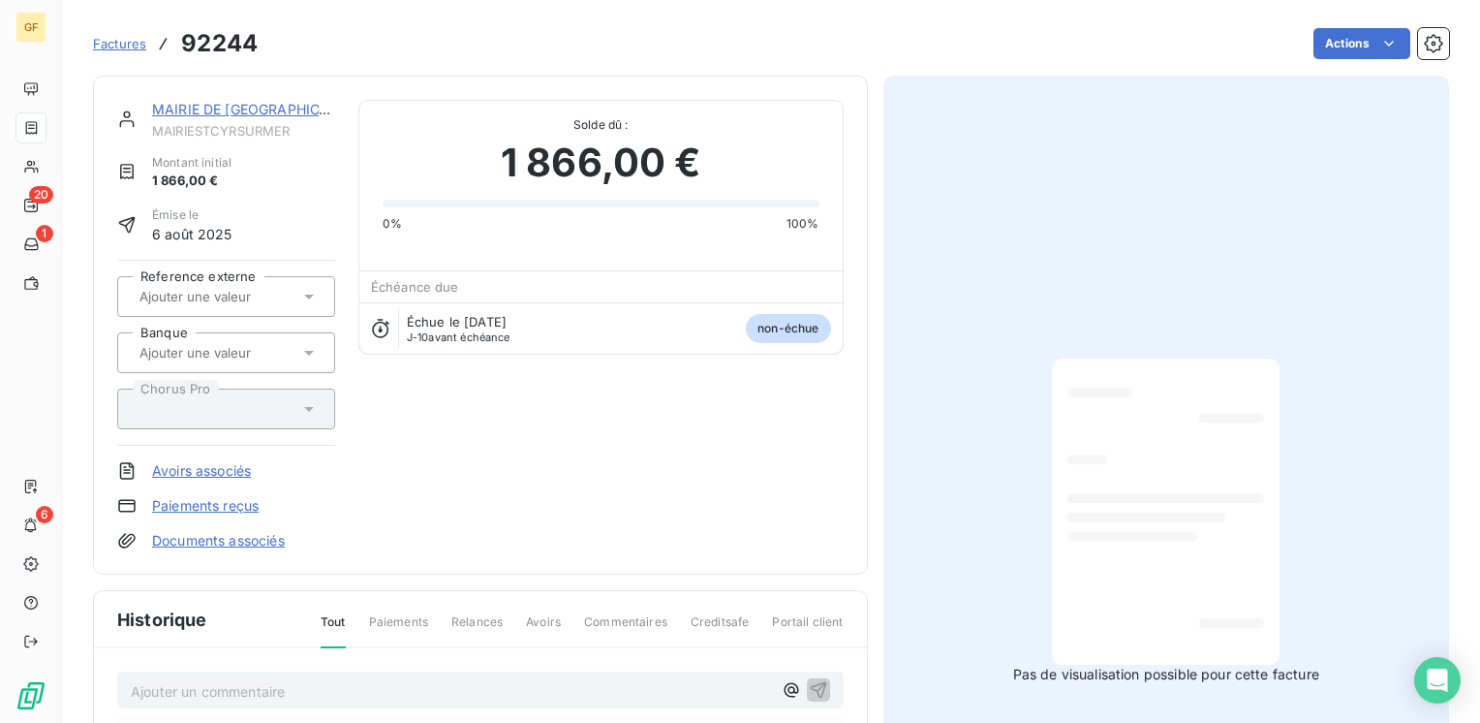
click at [258, 106] on link "MAIRIE DE SAINT CYR SUR MER" at bounding box center [259, 109] width 214 height 16
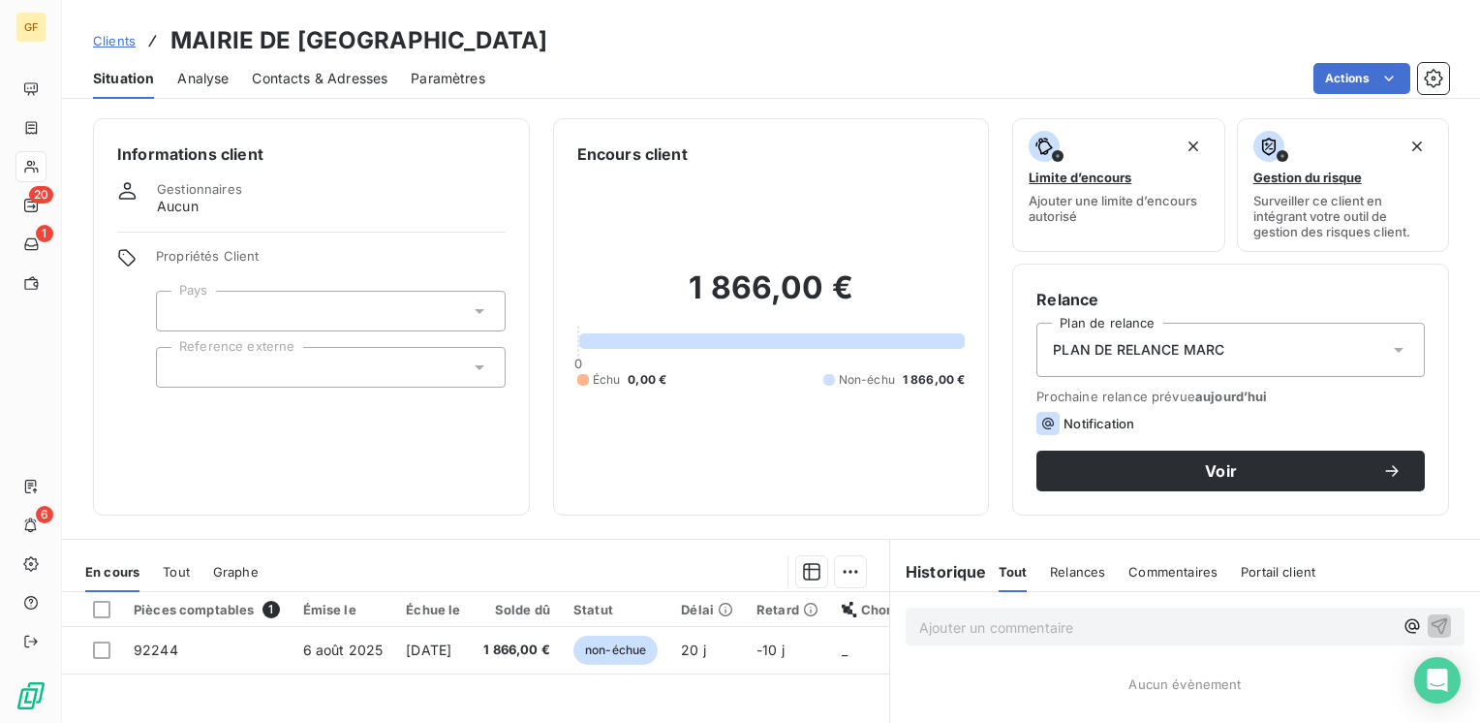
scroll to position [194, 0]
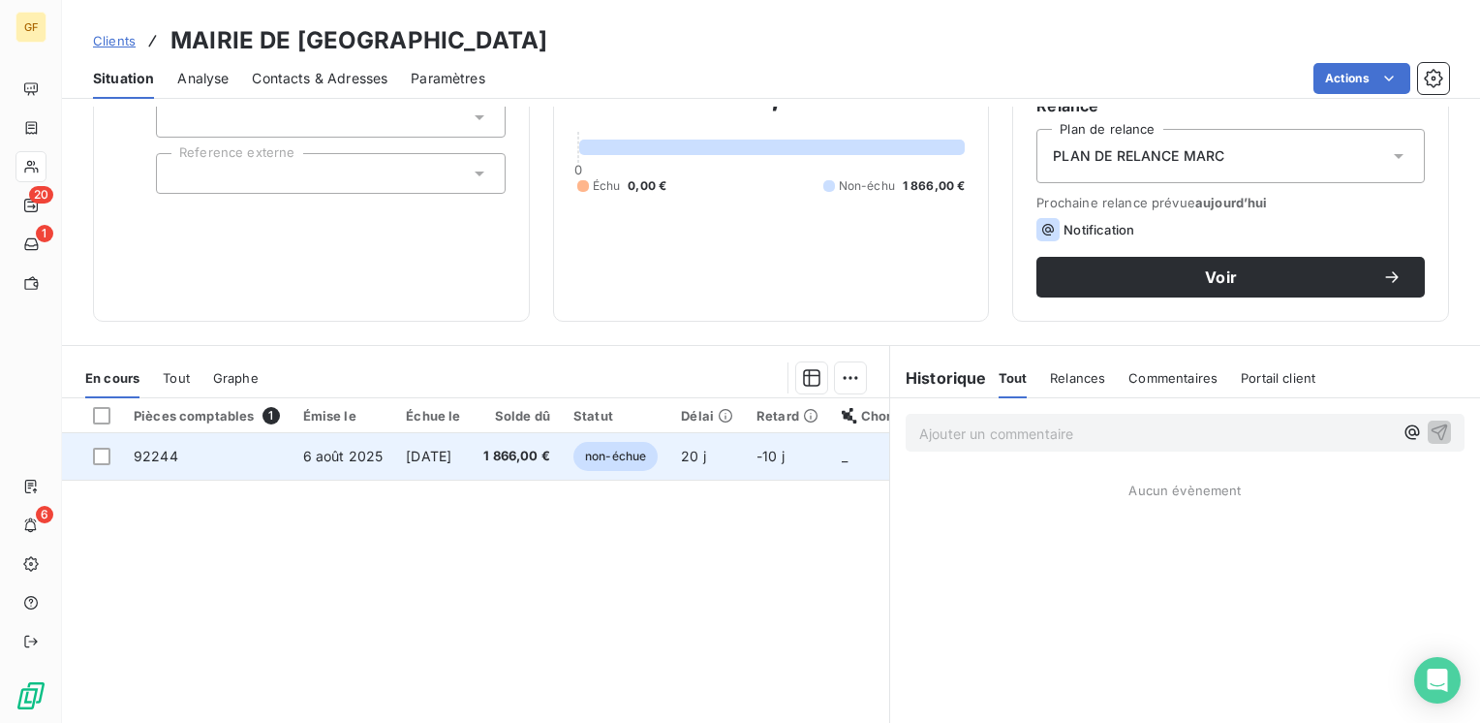
click at [451, 457] on span "5 sept. 2025" at bounding box center [429, 456] width 46 height 16
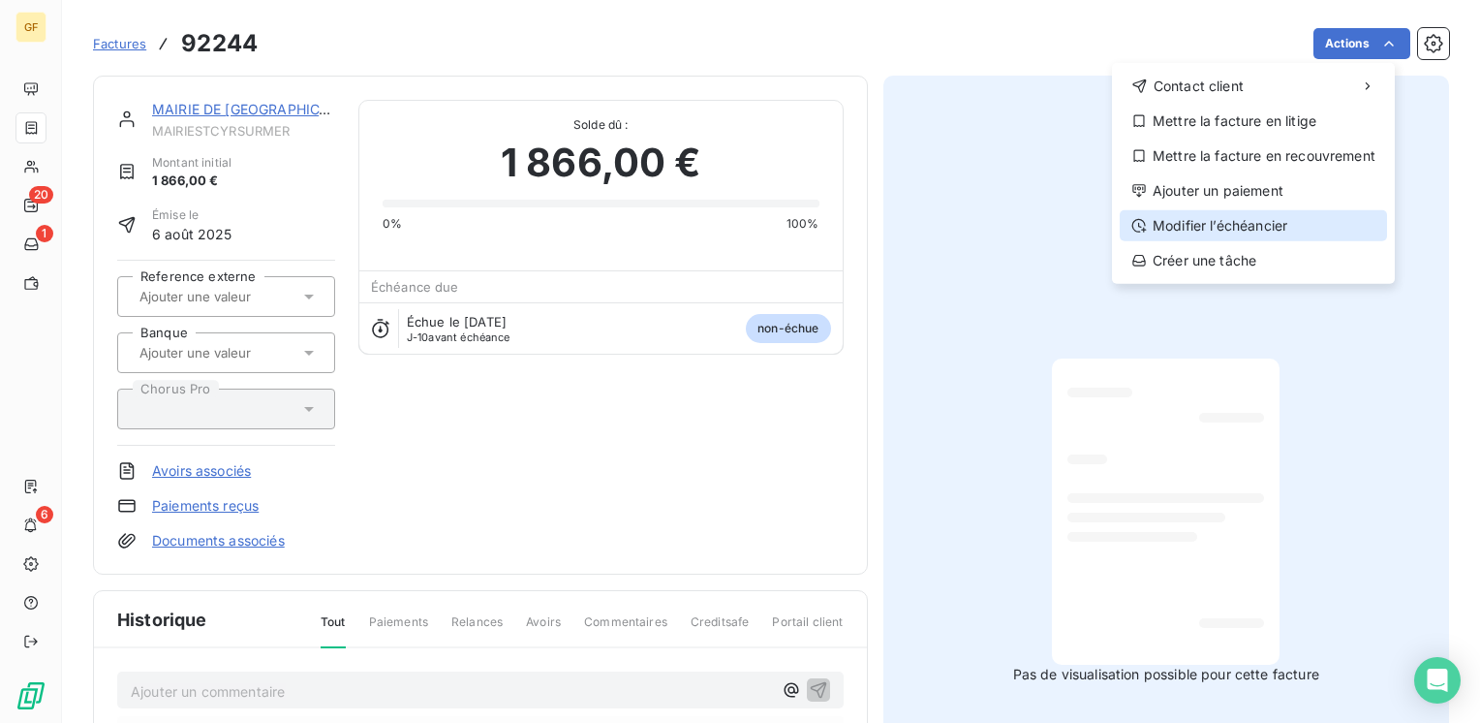
click at [1246, 228] on div "Modifier l’échéancier" at bounding box center [1253, 225] width 267 height 31
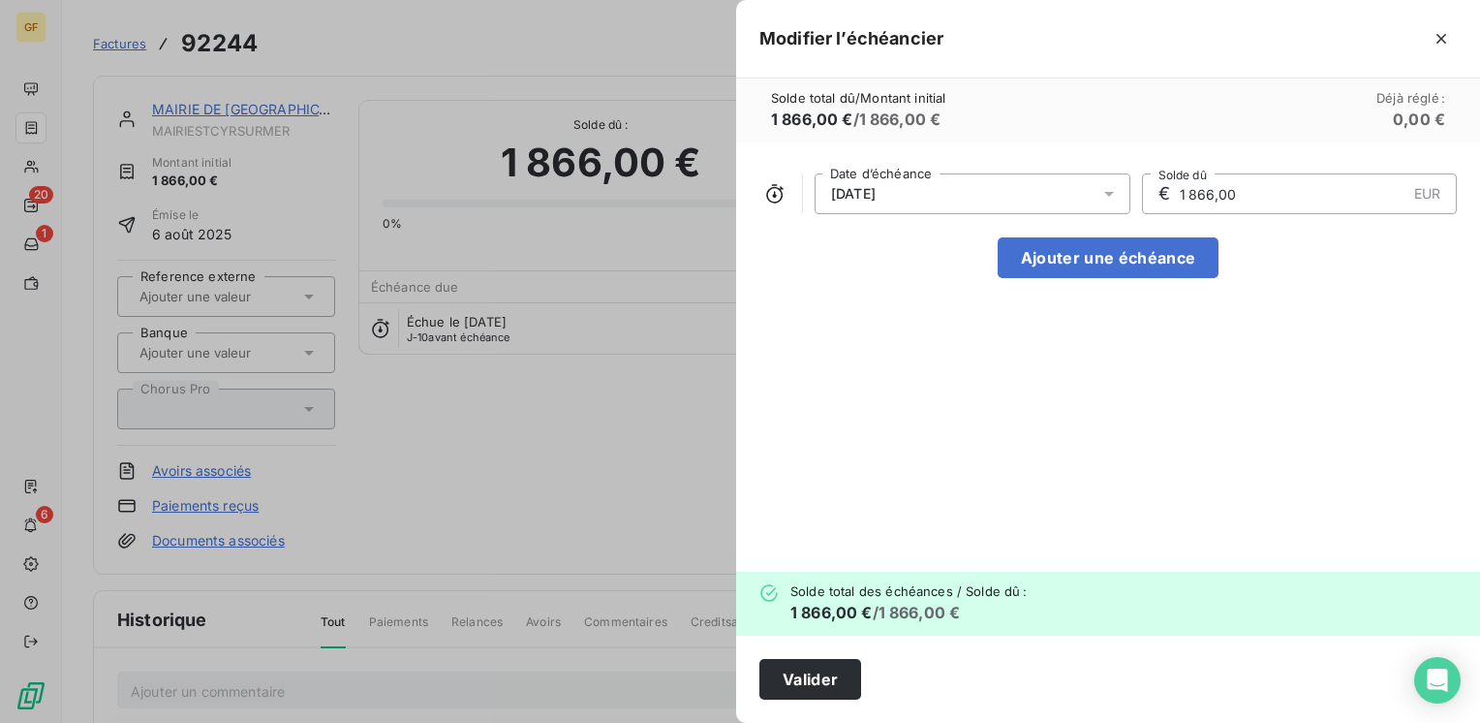
click at [1100, 190] on icon at bounding box center [1108, 193] width 19 height 19
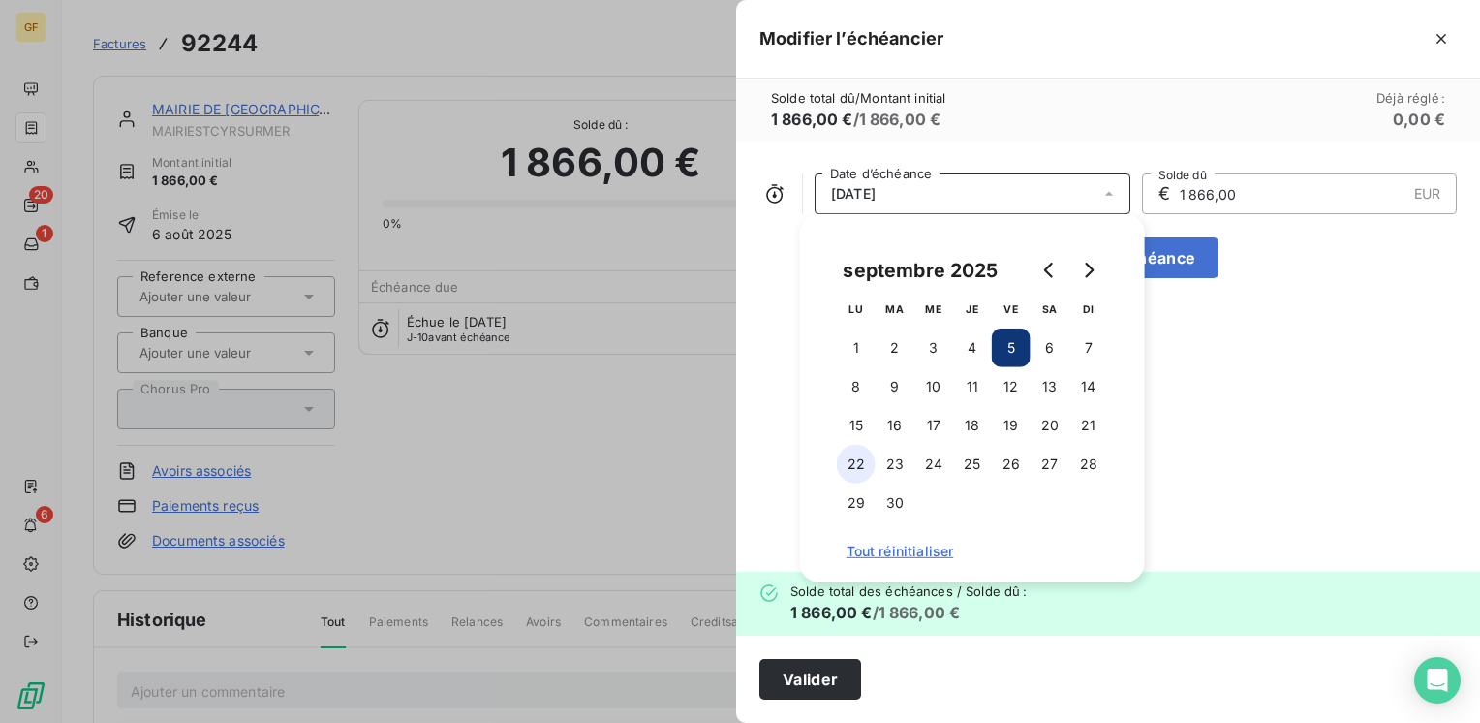
click at [849, 460] on button "22" at bounding box center [856, 464] width 39 height 39
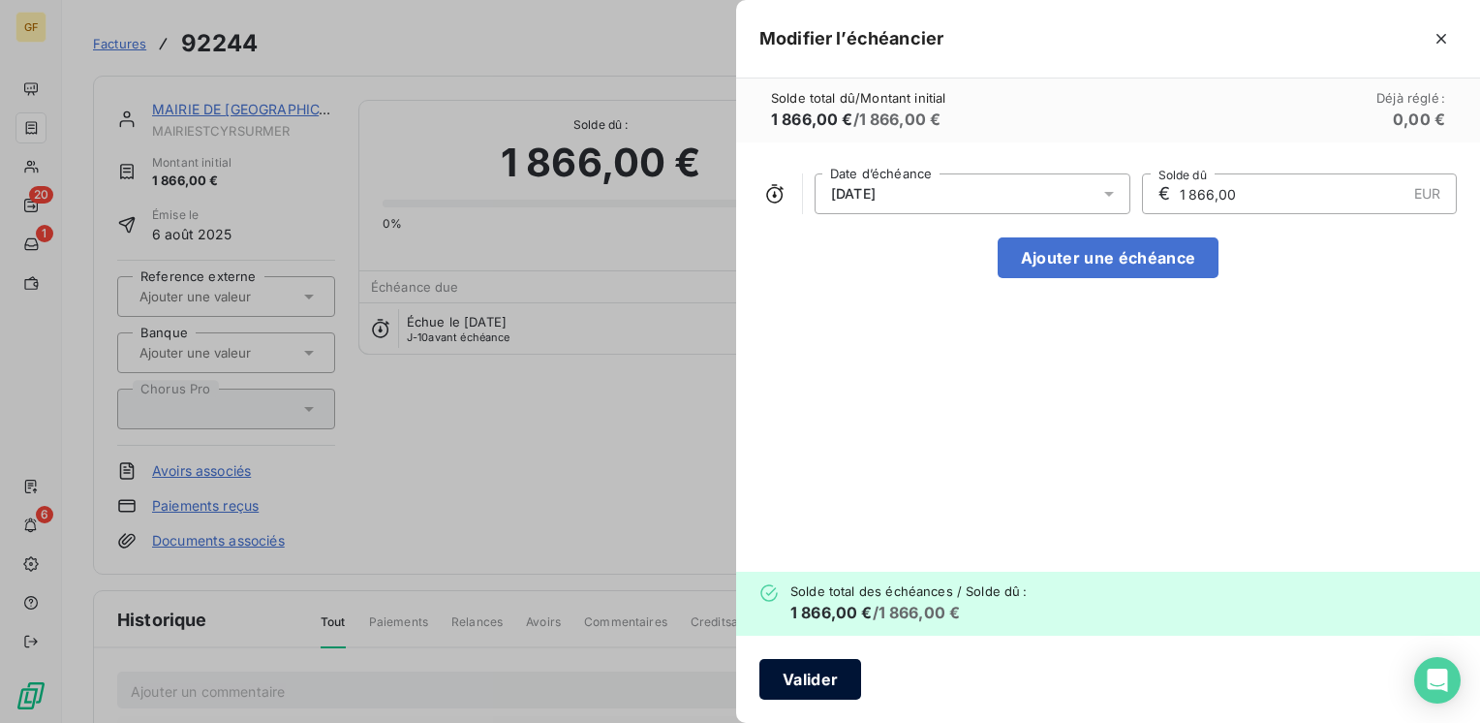
click at [816, 671] on button "Valider" at bounding box center [810, 679] width 102 height 41
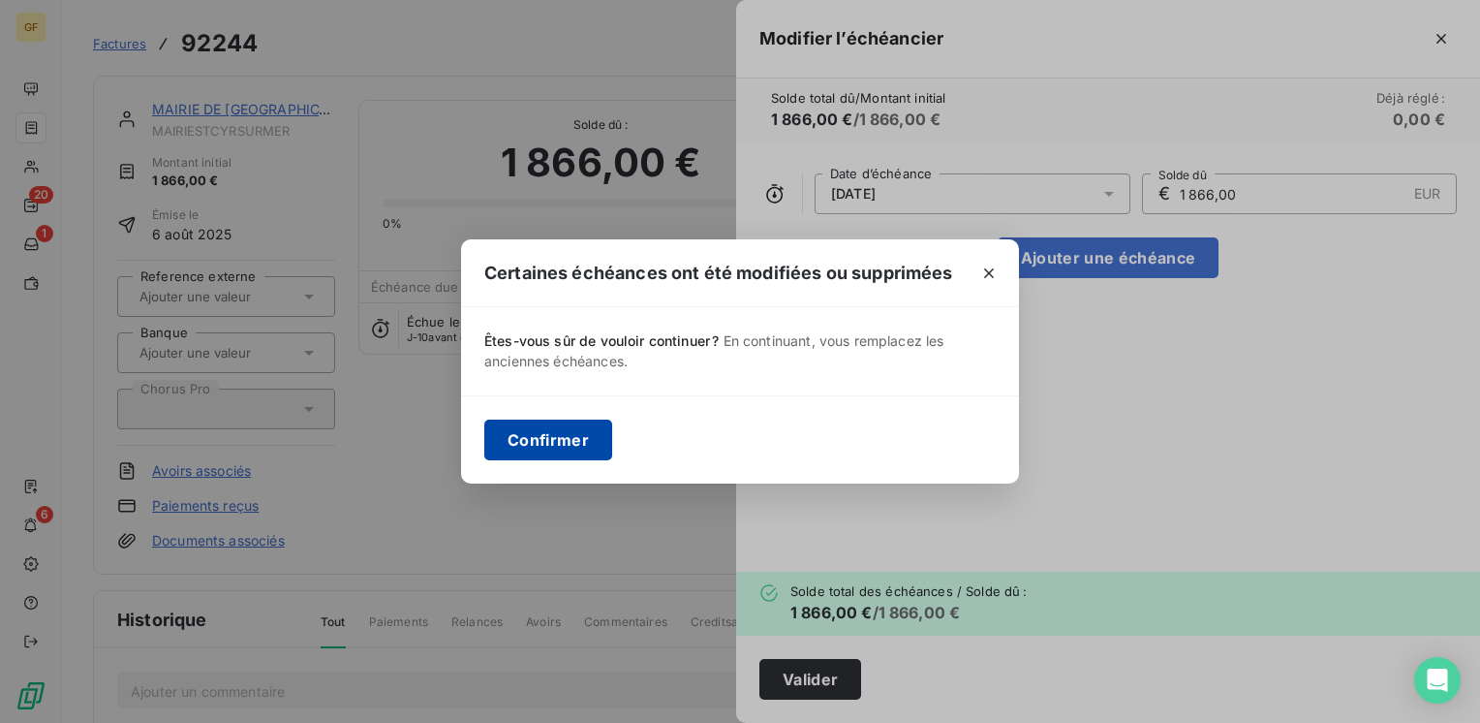
click at [554, 440] on button "Confirmer" at bounding box center [548, 439] width 128 height 41
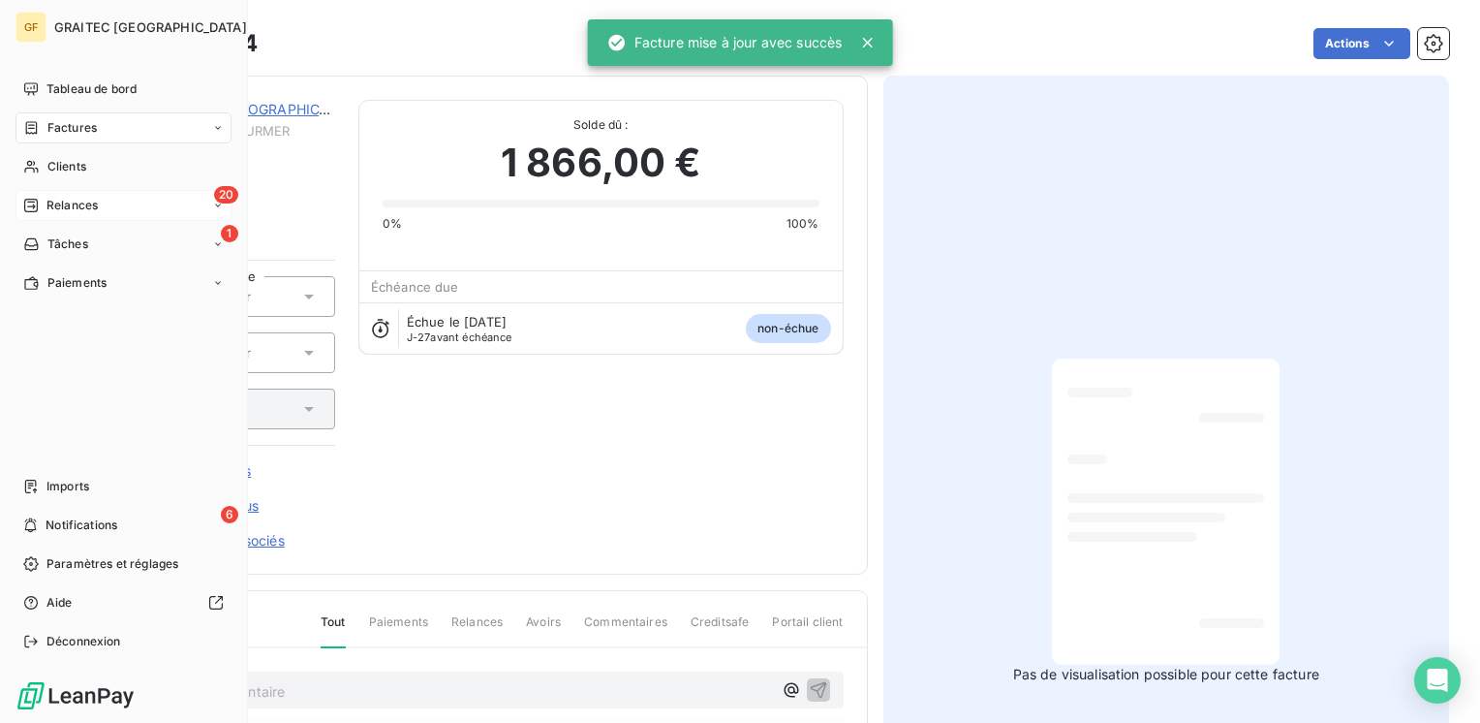
click at [61, 203] on span "Relances" at bounding box center [71, 205] width 51 height 17
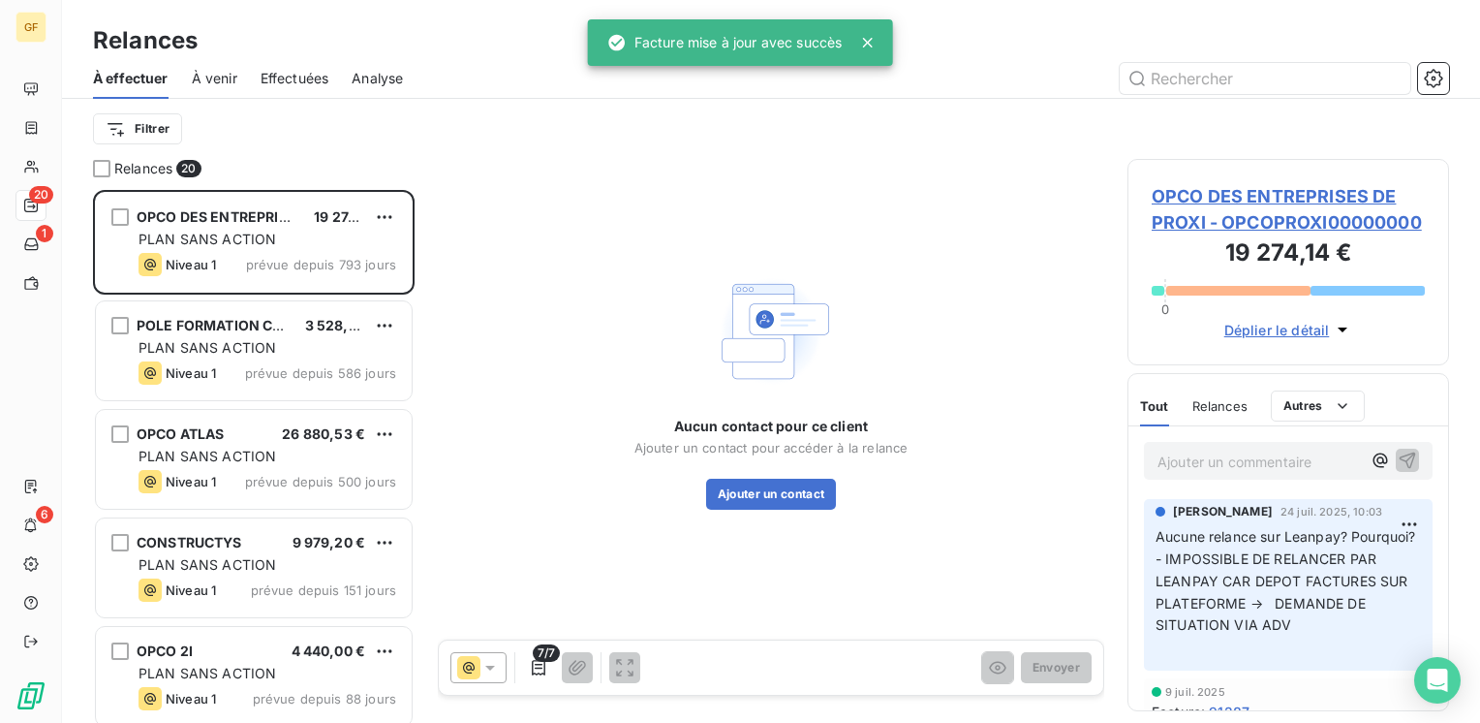
scroll to position [518, 306]
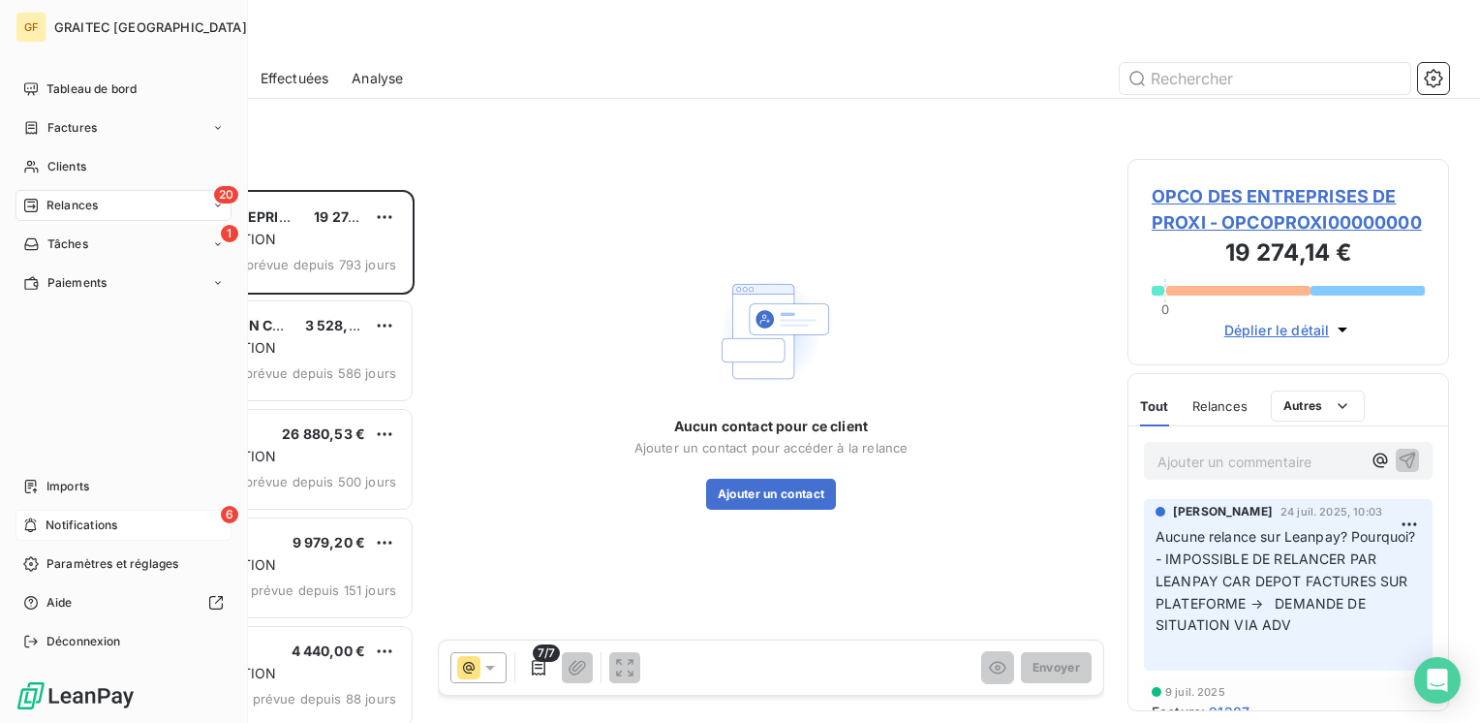
click at [52, 519] on span "Notifications" at bounding box center [82, 524] width 72 height 17
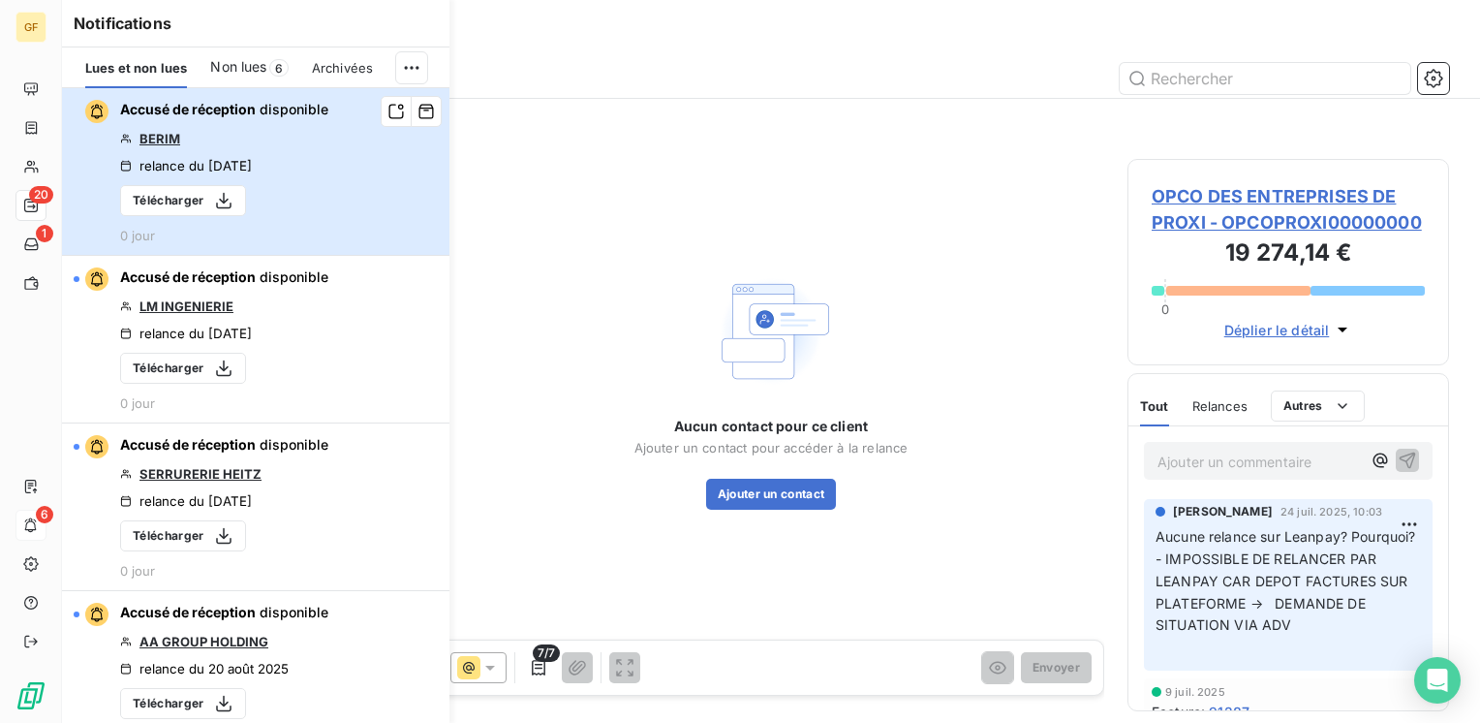
click at [342, 158] on button "Accusé de réception disponible BERIM relance du 21 août 2025 Télécharger 0 jour" at bounding box center [255, 172] width 387 height 168
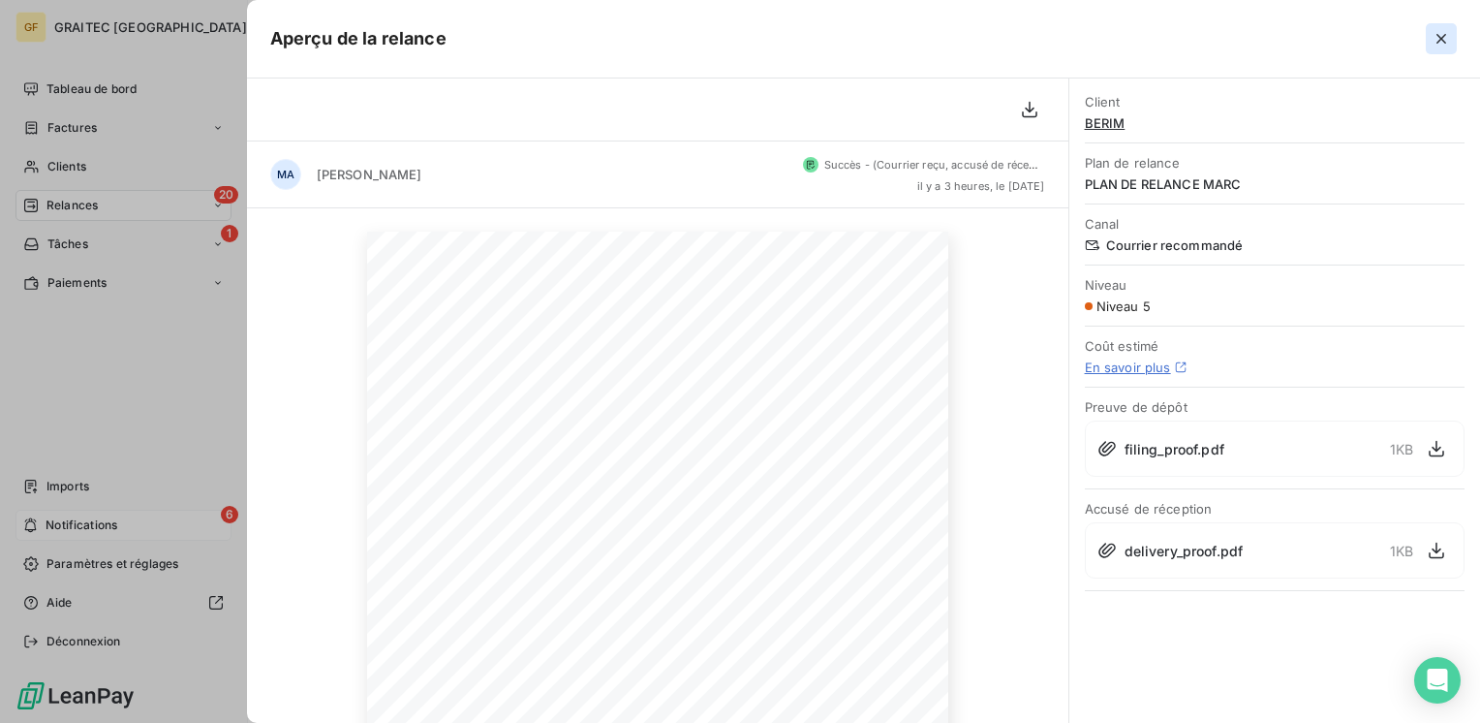
click at [1434, 32] on icon "button" at bounding box center [1441, 38] width 19 height 19
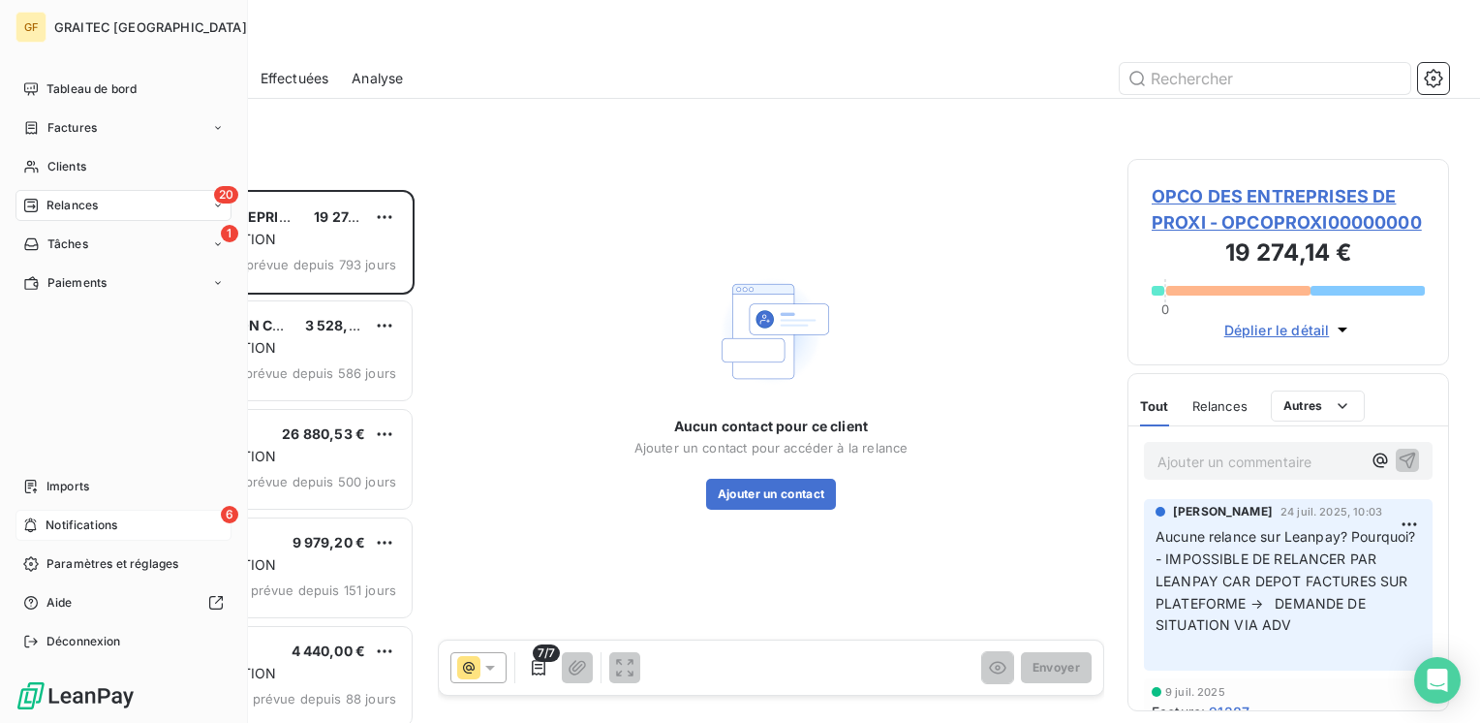
click at [72, 200] on span "Relances" at bounding box center [71, 205] width 51 height 17
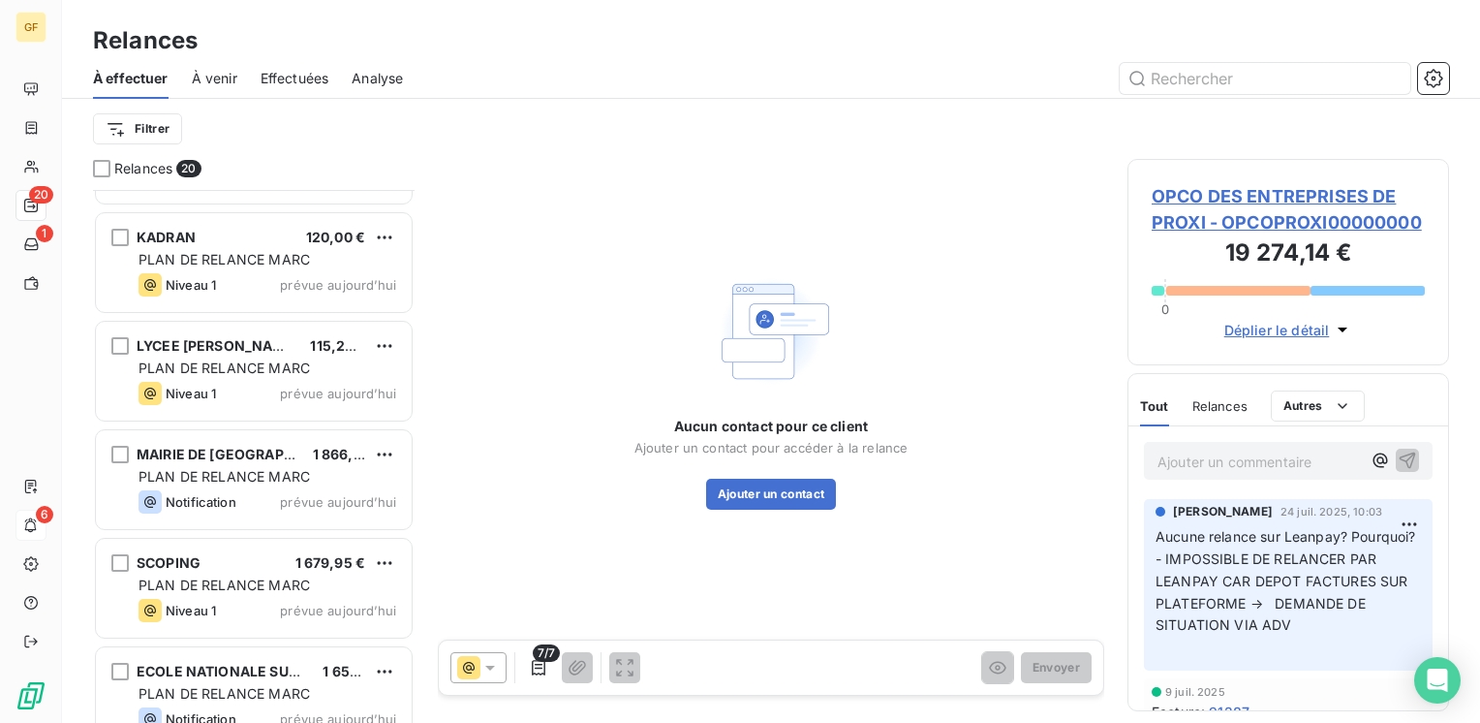
scroll to position [1637, 0]
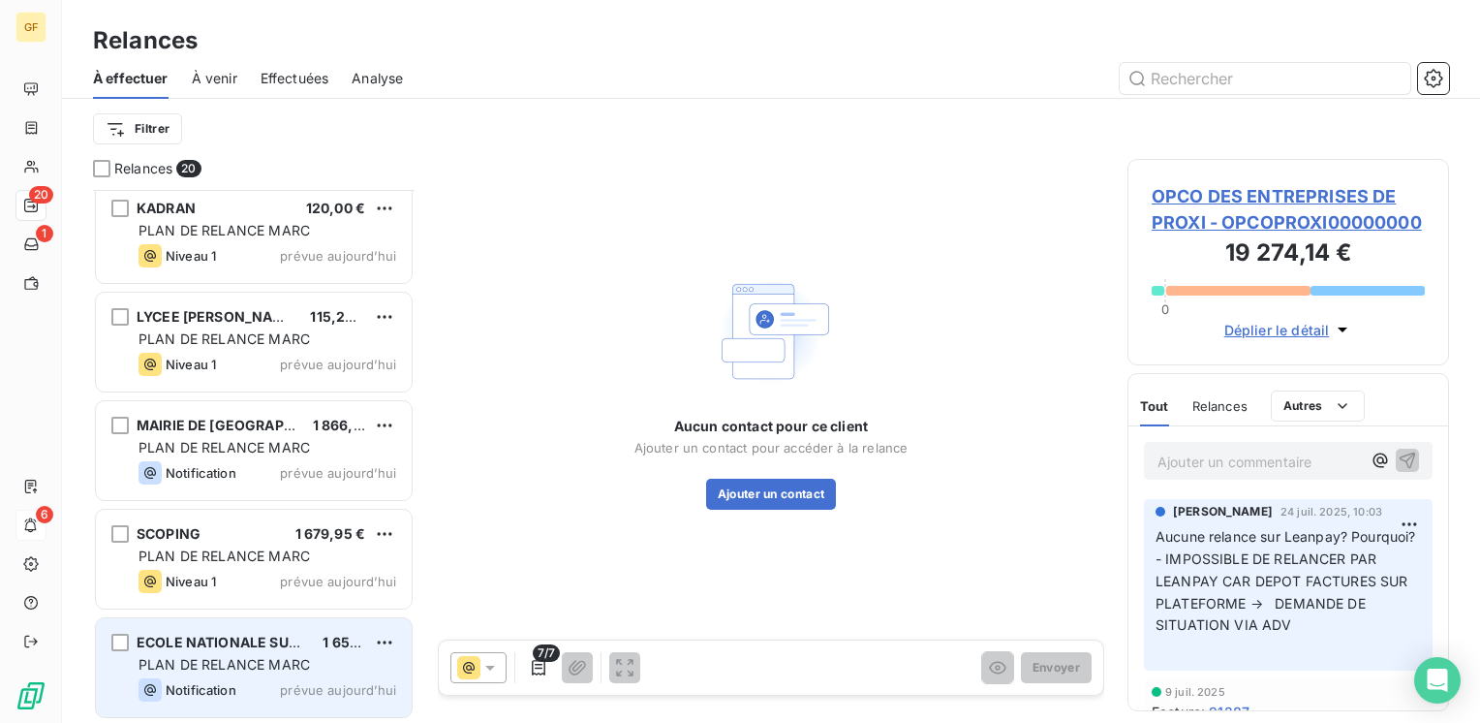
click at [239, 664] on span "PLAN DE RELANCE MARC" at bounding box center [224, 664] width 171 height 16
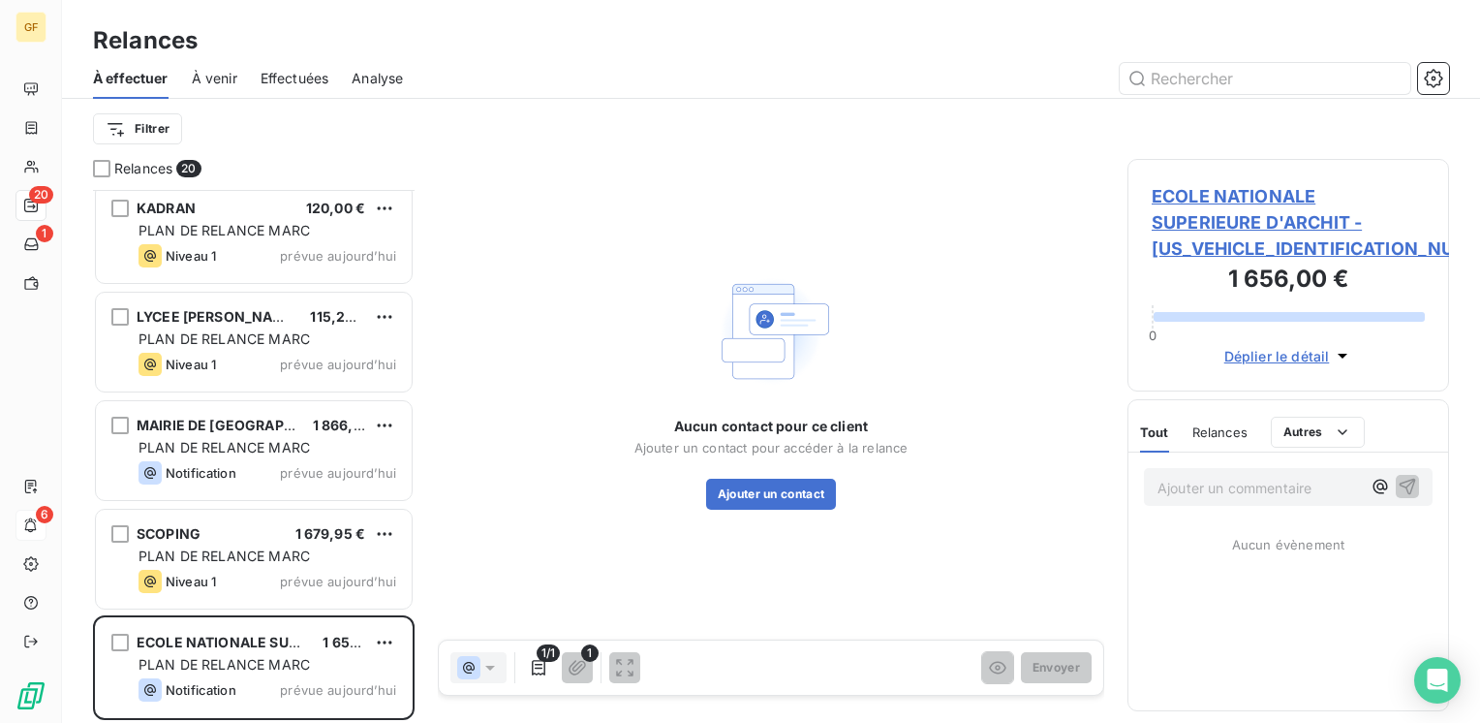
click at [1209, 192] on span "ECOLE NATIONALE SUPERIEURE D'ARCHIT - ENSA7500000000000" at bounding box center [1288, 222] width 273 height 78
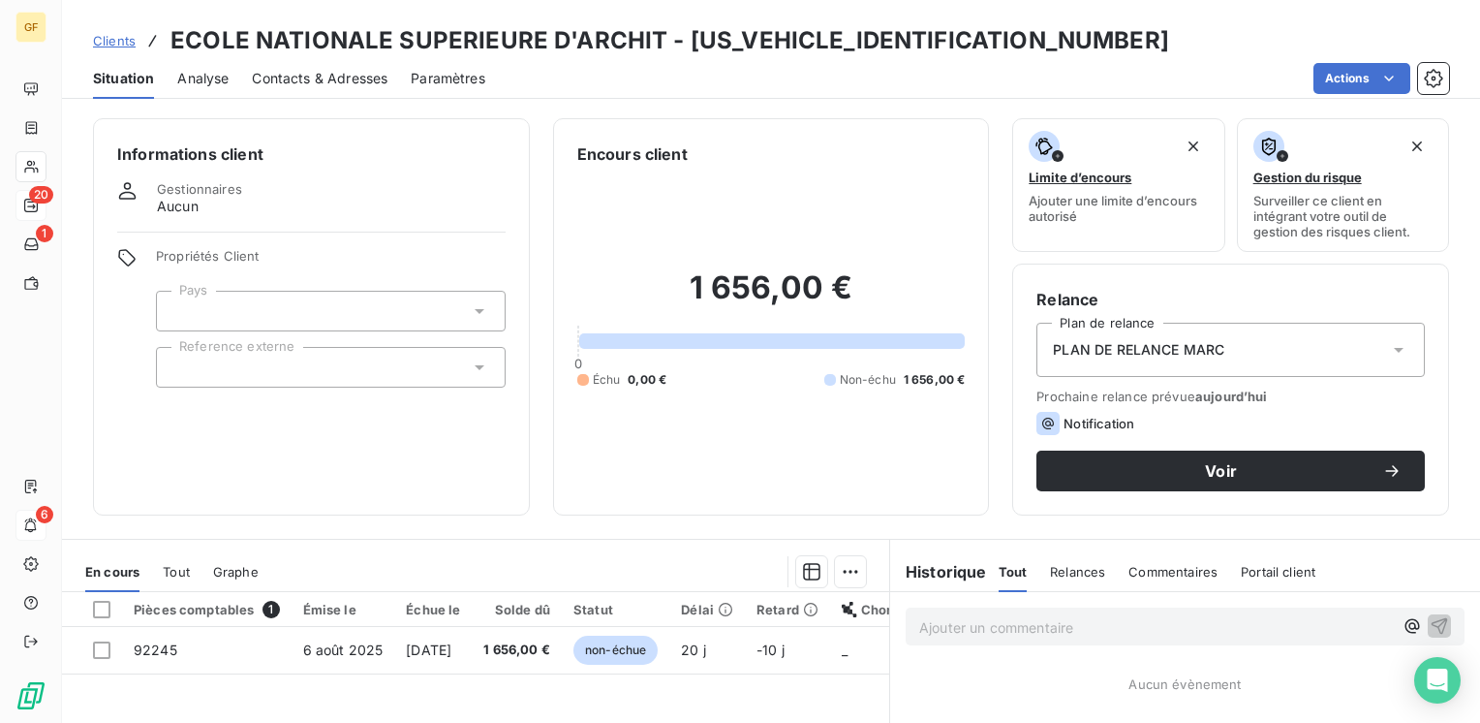
scroll to position [97, 0]
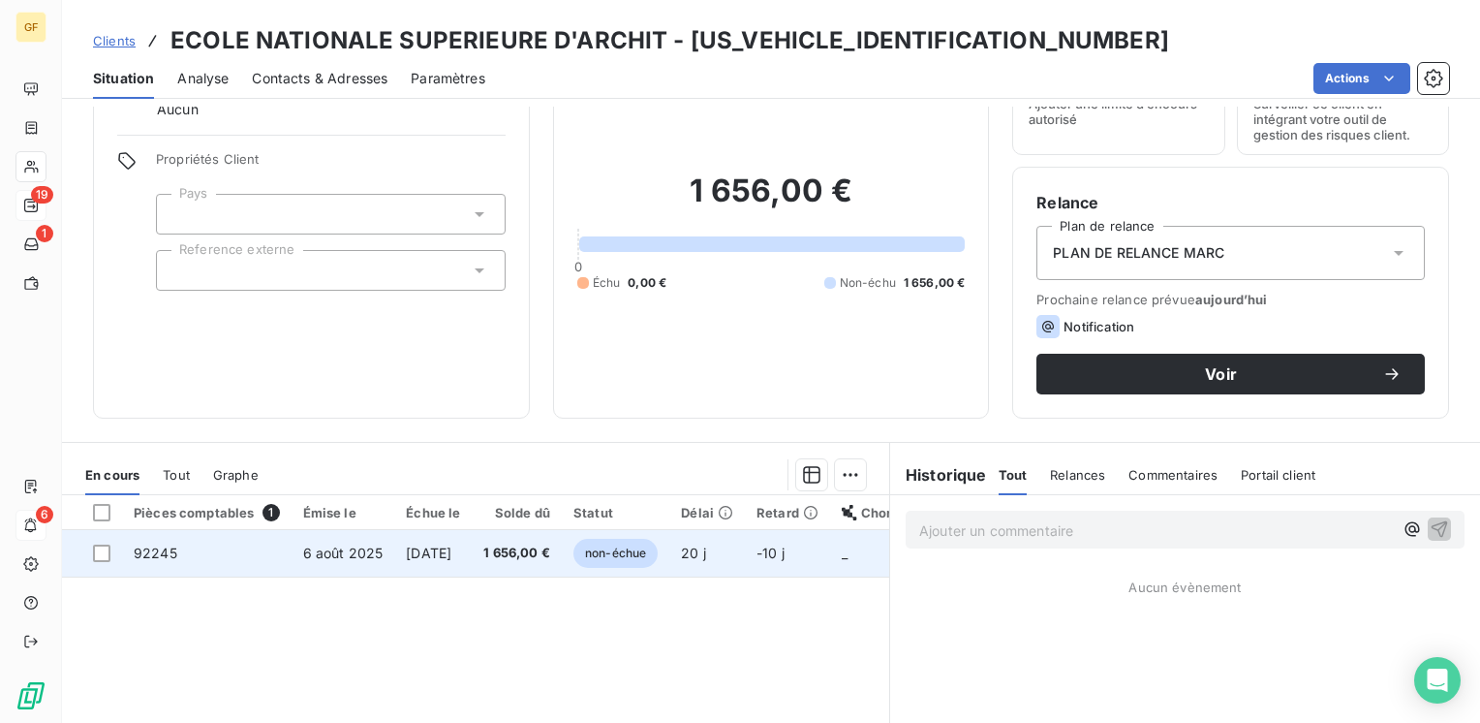
click at [406, 552] on span "5 sept. 2025" at bounding box center [429, 552] width 46 height 16
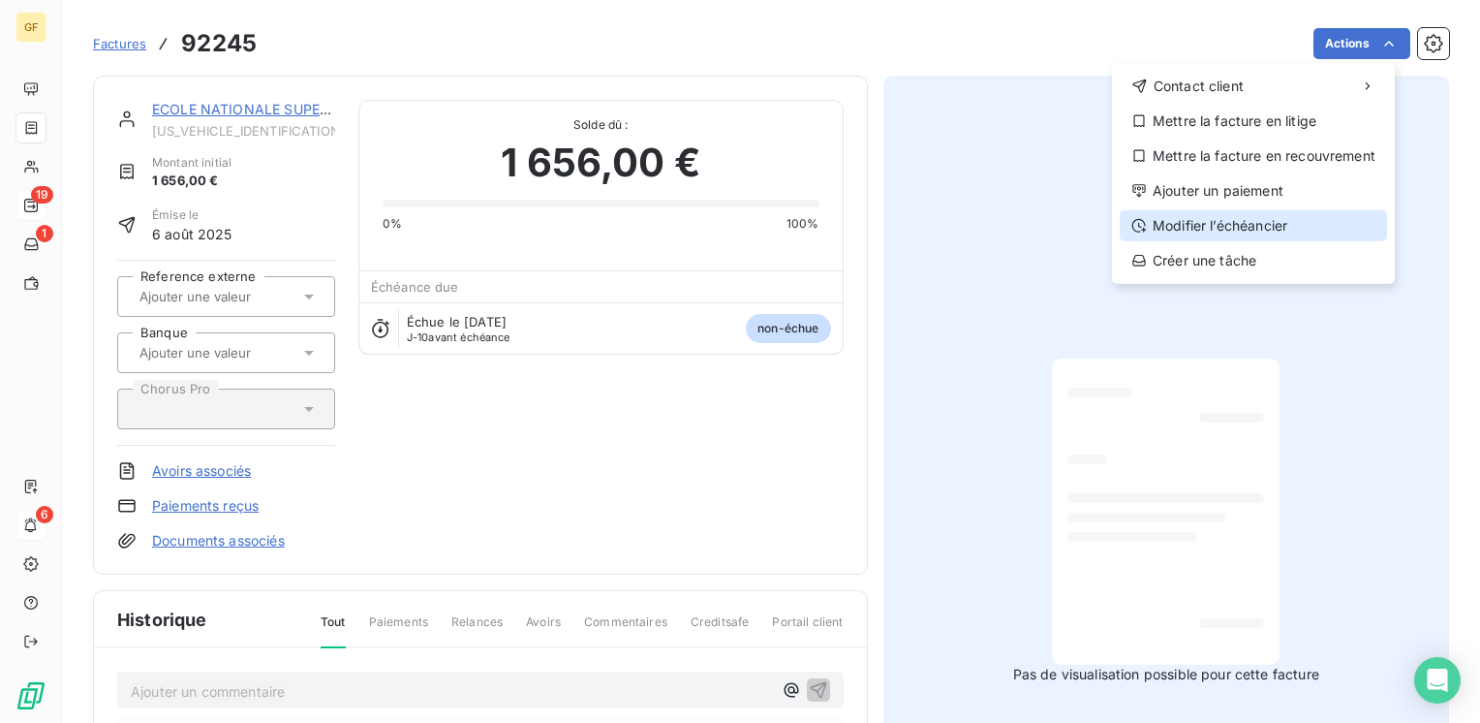
click at [1266, 227] on div "Modifier l’échéancier" at bounding box center [1253, 225] width 267 height 31
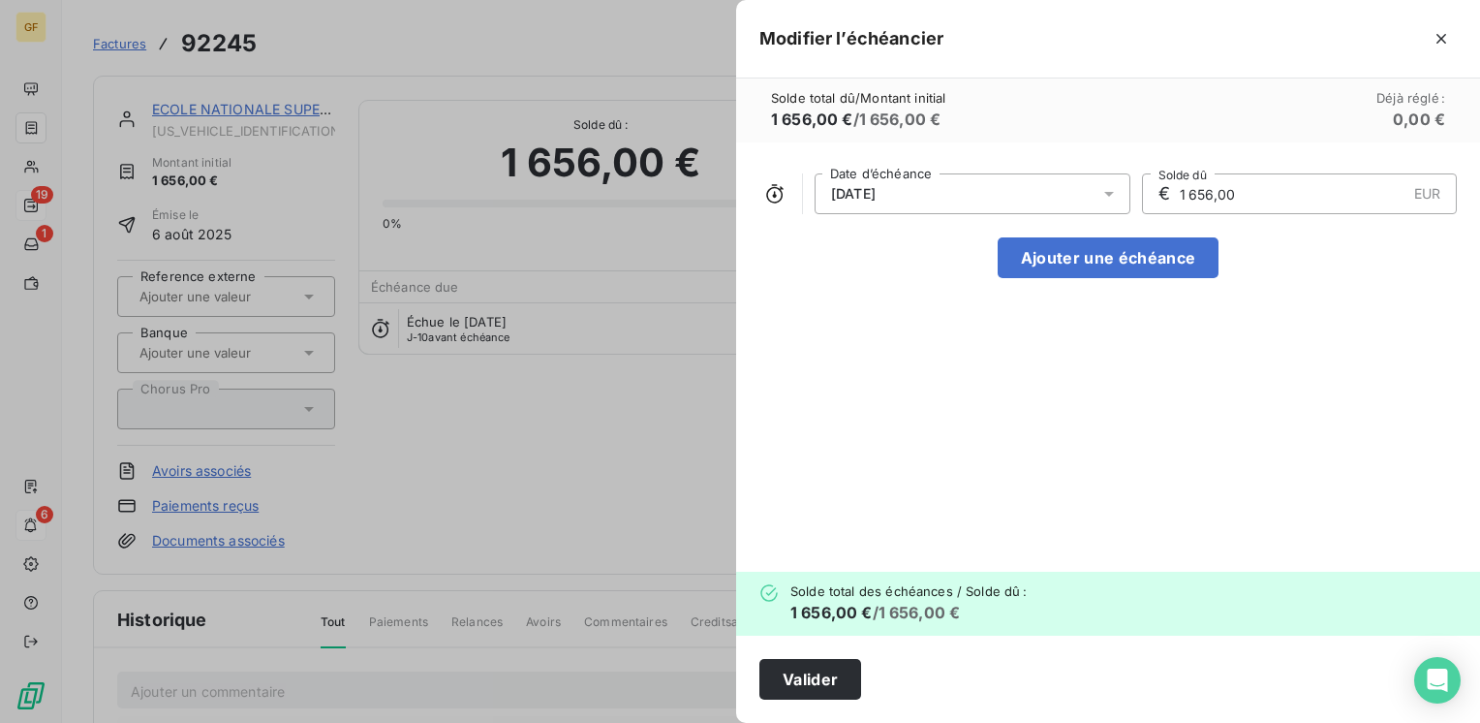
click at [1108, 194] on icon at bounding box center [1109, 194] width 10 height 5
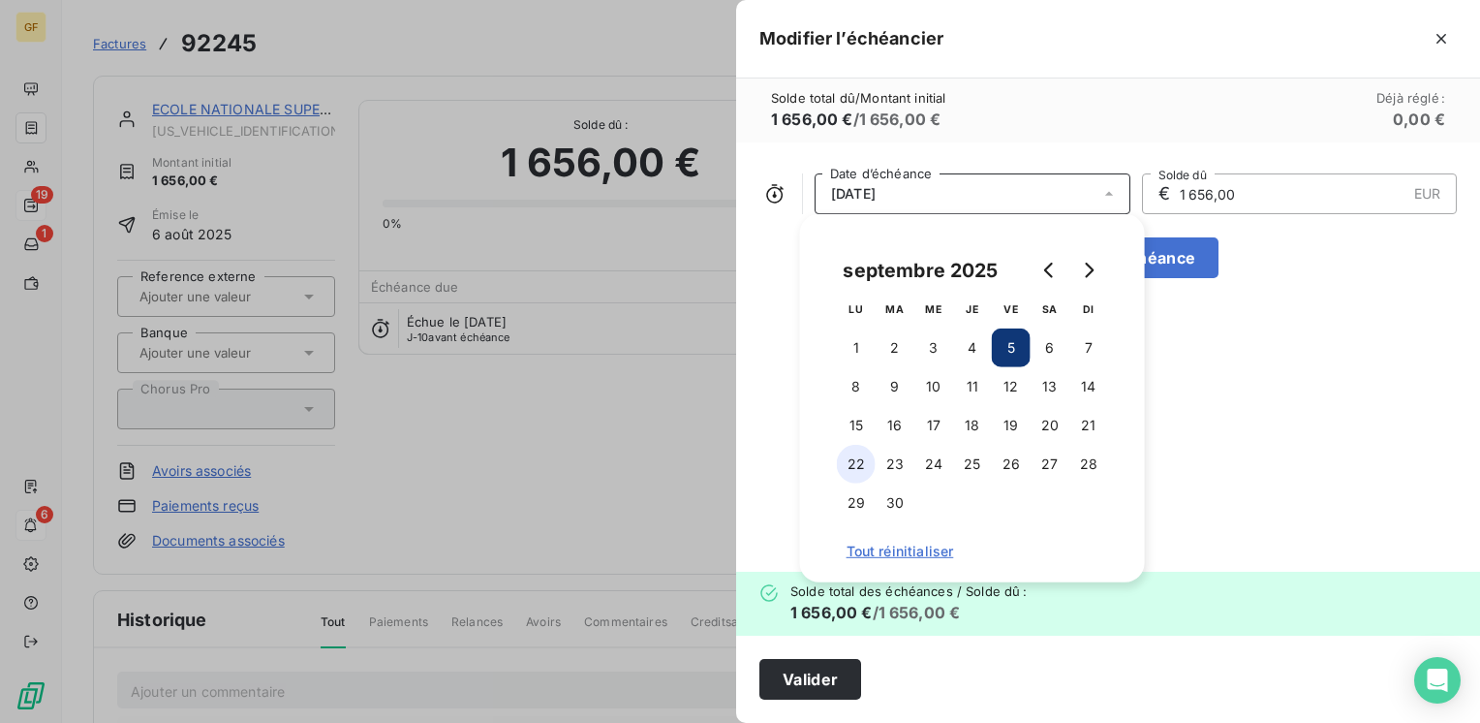
click at [862, 467] on button "22" at bounding box center [856, 464] width 39 height 39
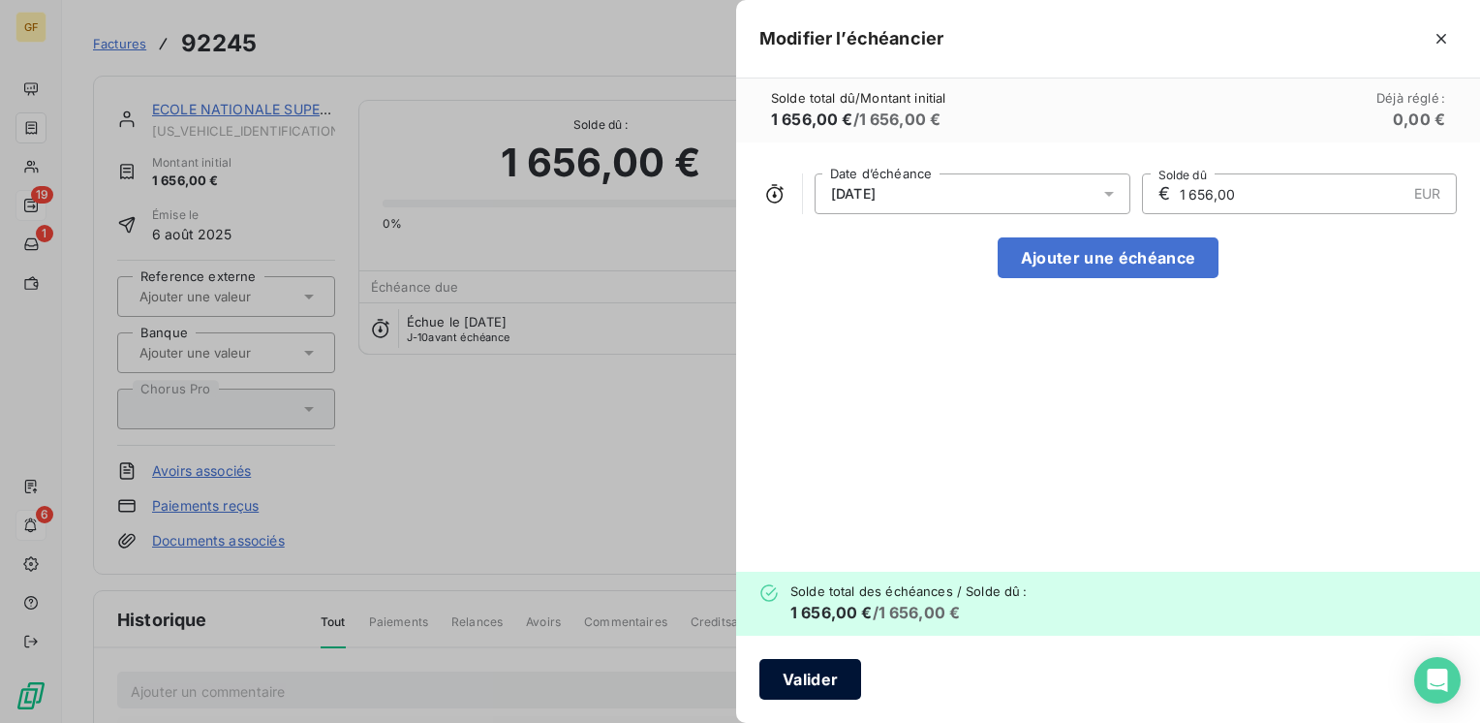
click at [829, 688] on button "Valider" at bounding box center [810, 679] width 102 height 41
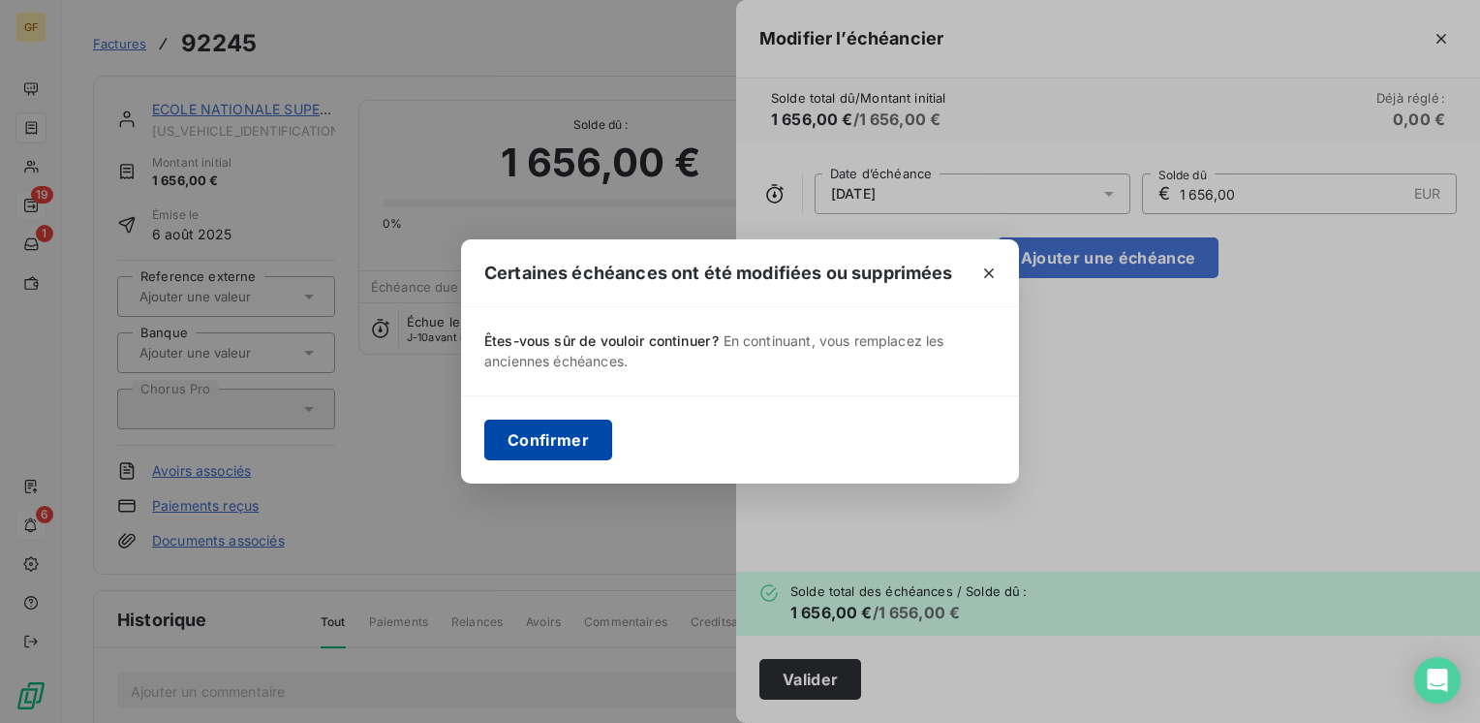
click at [556, 437] on button "Confirmer" at bounding box center [548, 439] width 128 height 41
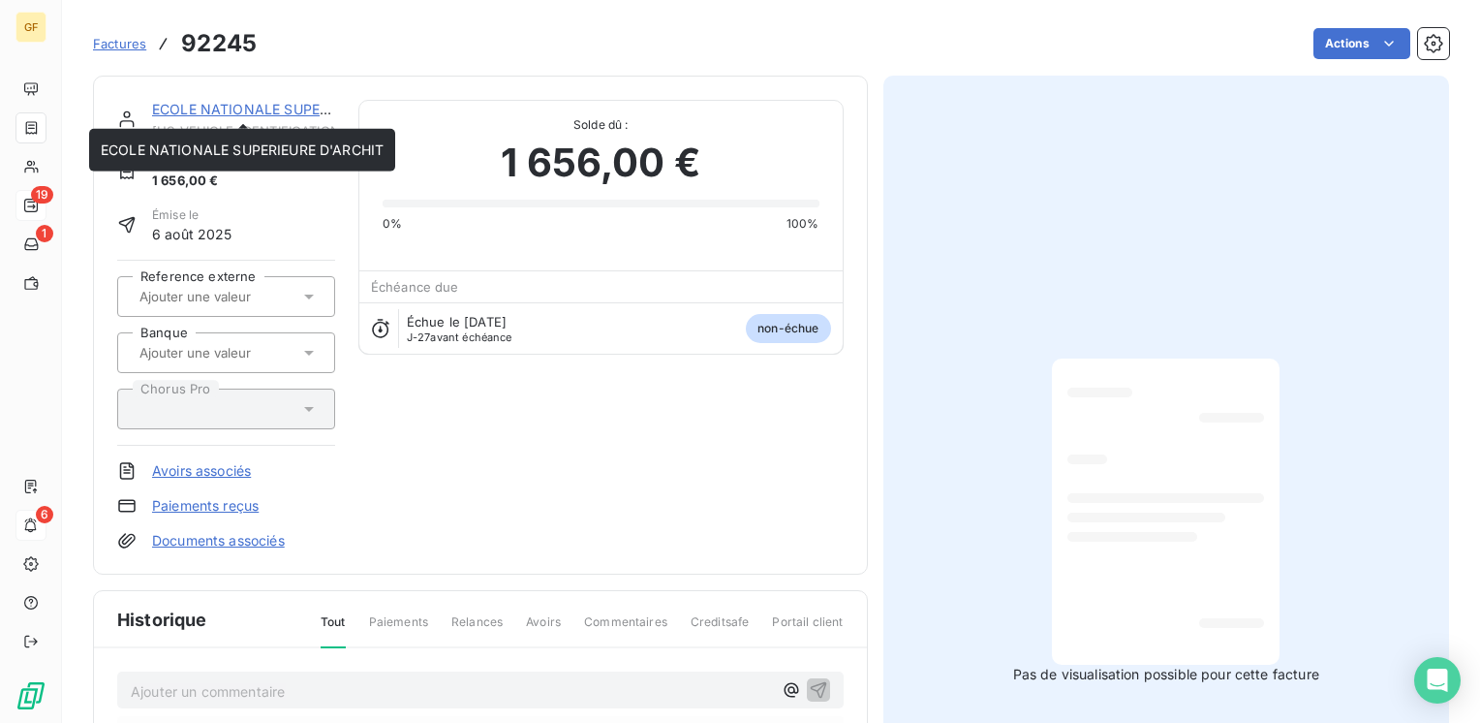
click at [217, 101] on link "ECOLE NATIONALE SUPERIEURE D'ARCHIT" at bounding box center [293, 109] width 283 height 16
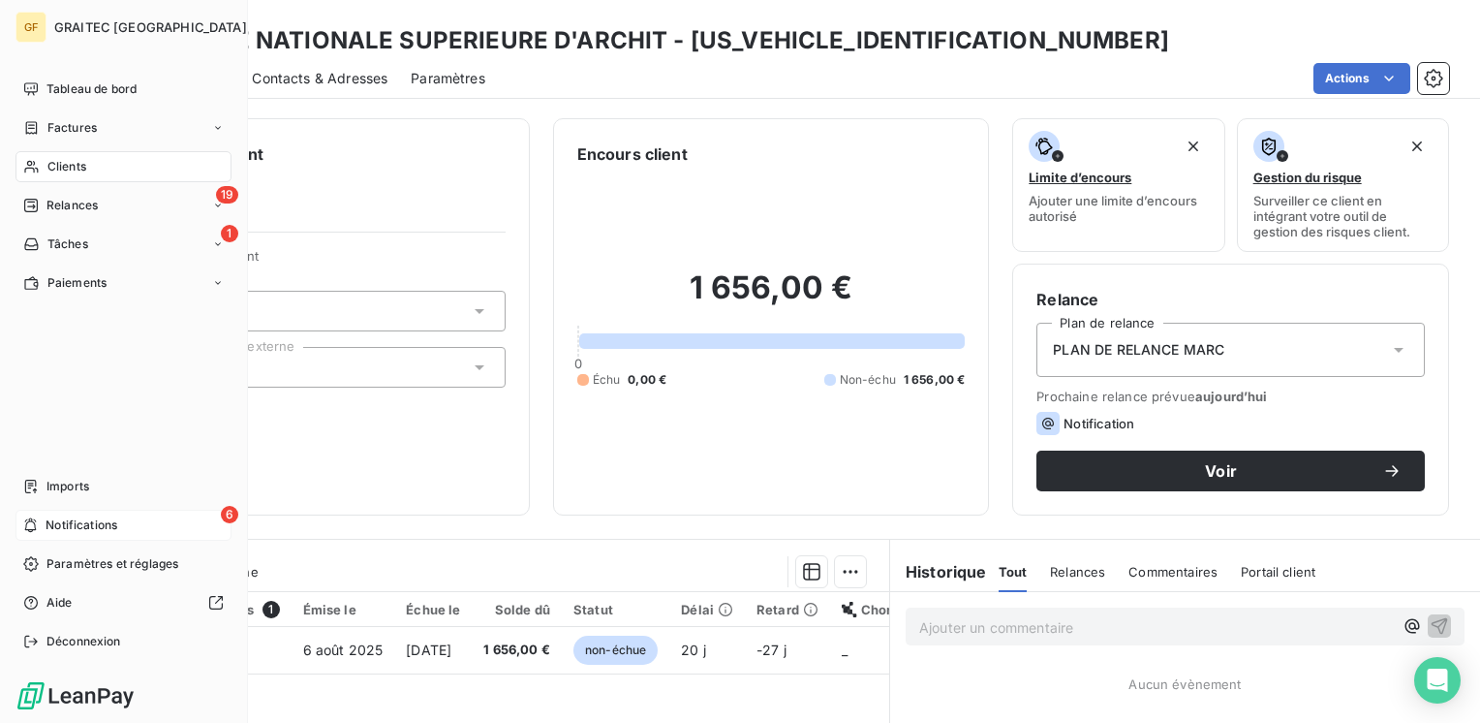
drag, startPoint x: 62, startPoint y: 207, endPoint x: 195, endPoint y: 265, distance: 144.9
click at [62, 207] on span "Relances" at bounding box center [71, 205] width 51 height 17
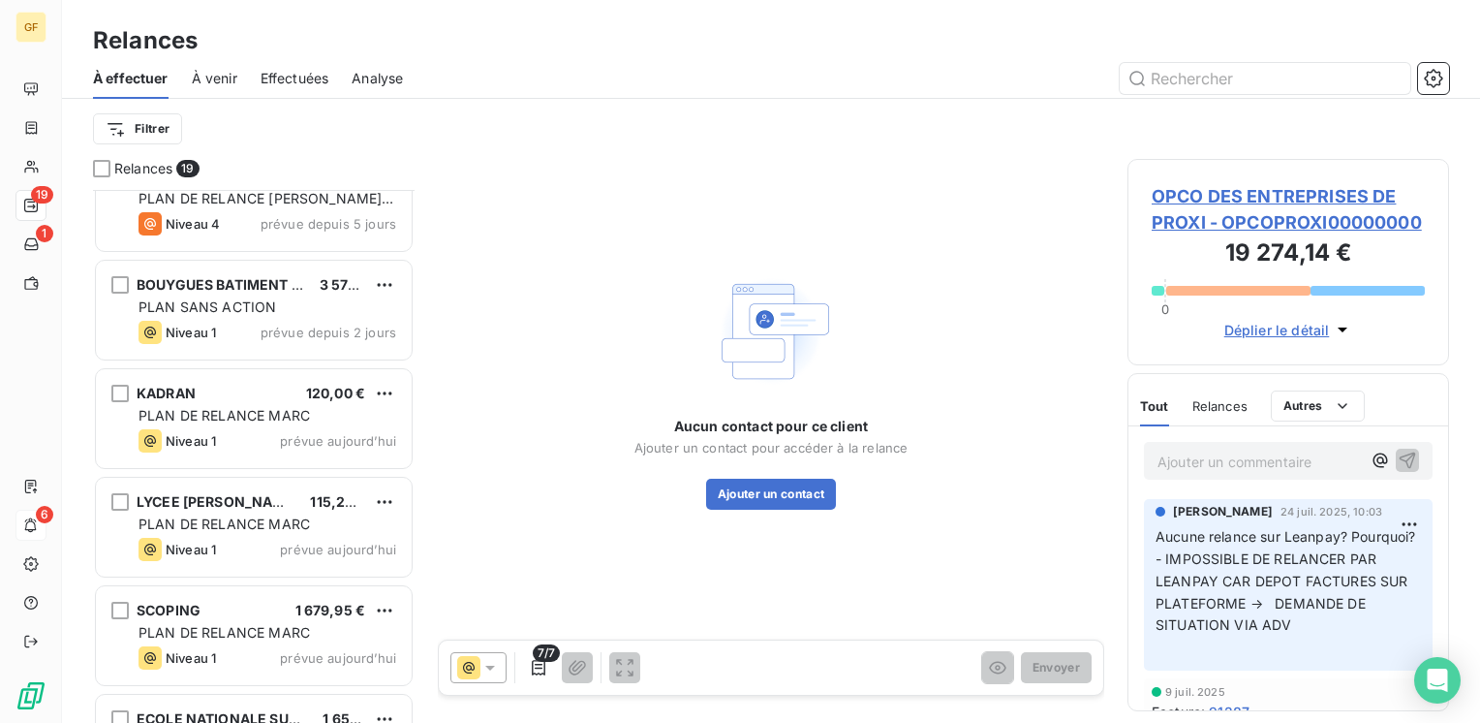
scroll to position [1529, 0]
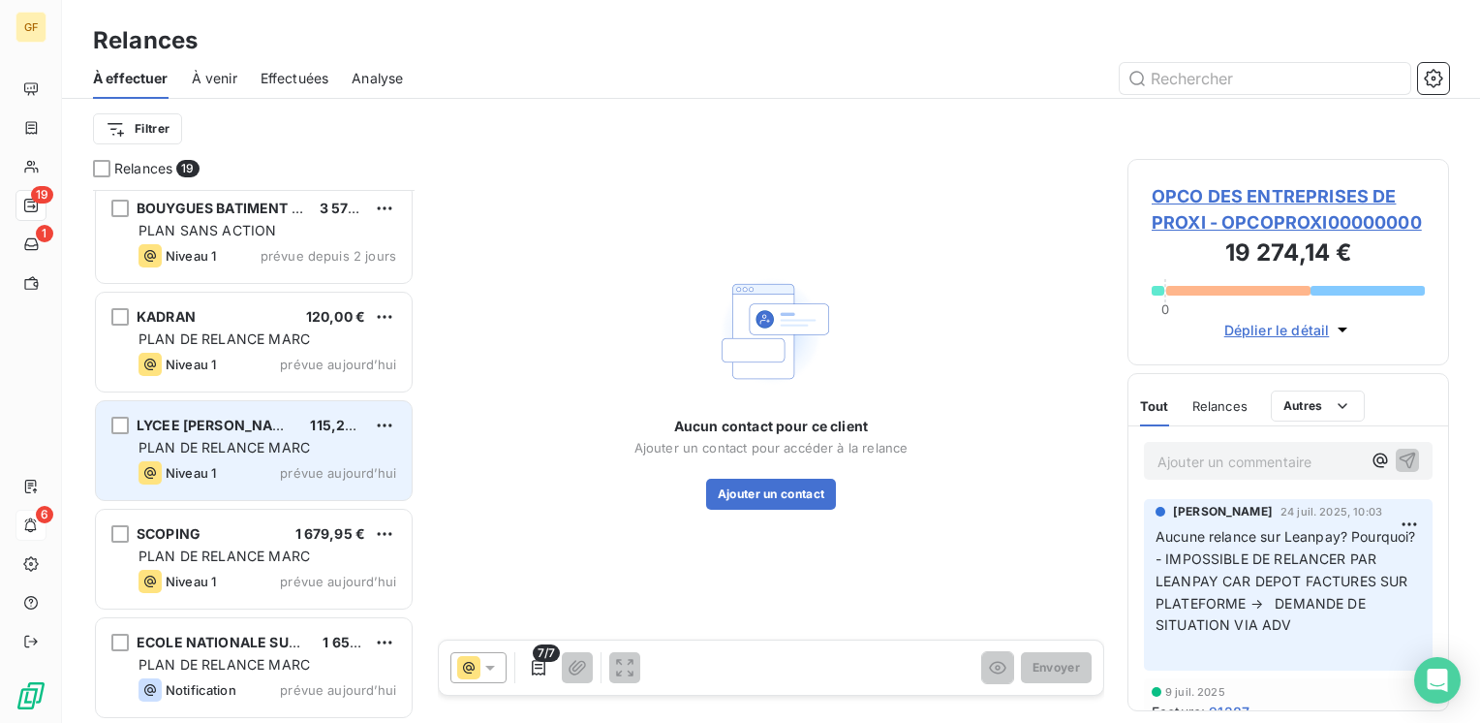
click at [275, 424] on span "LYCEE GUSTAVE EIFFEL" at bounding box center [218, 425] width 163 height 16
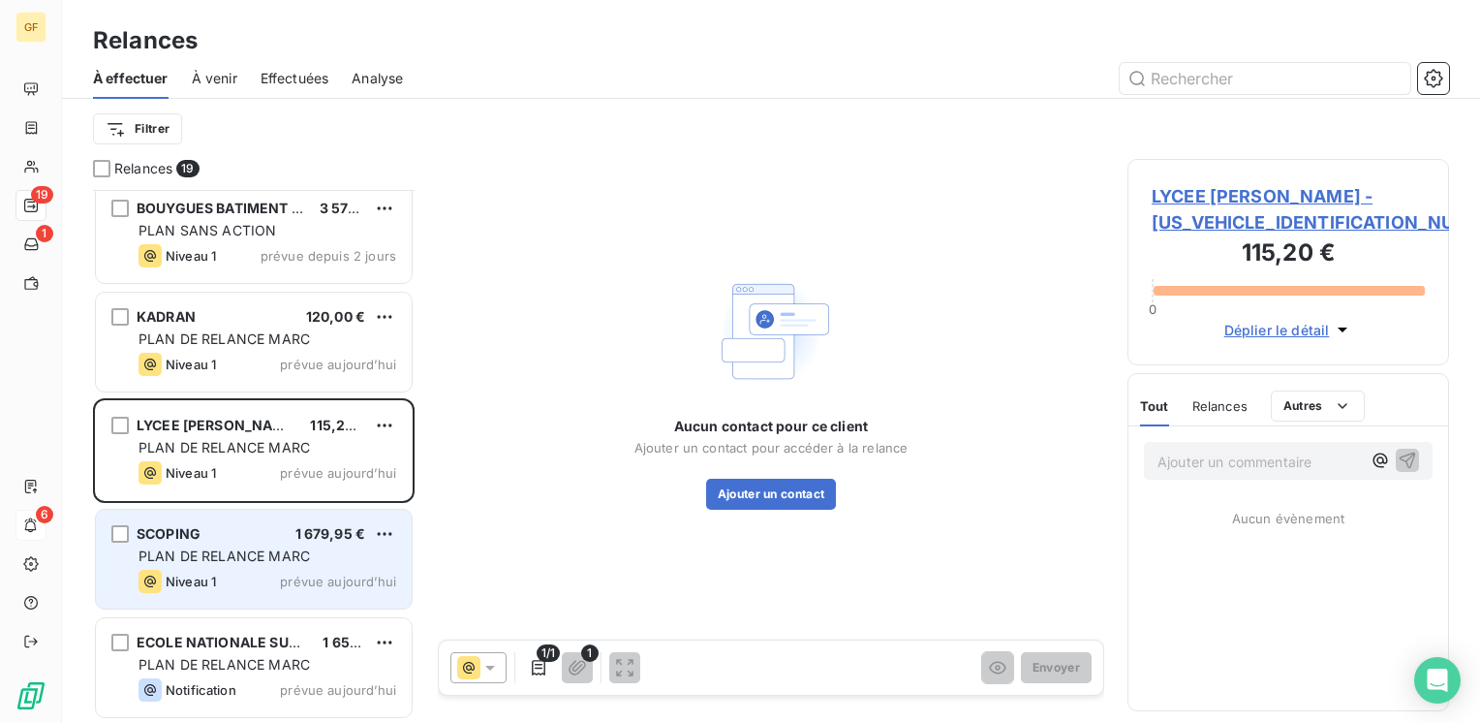
click at [283, 554] on span "PLAN DE RELANCE MARC" at bounding box center [224, 555] width 171 height 16
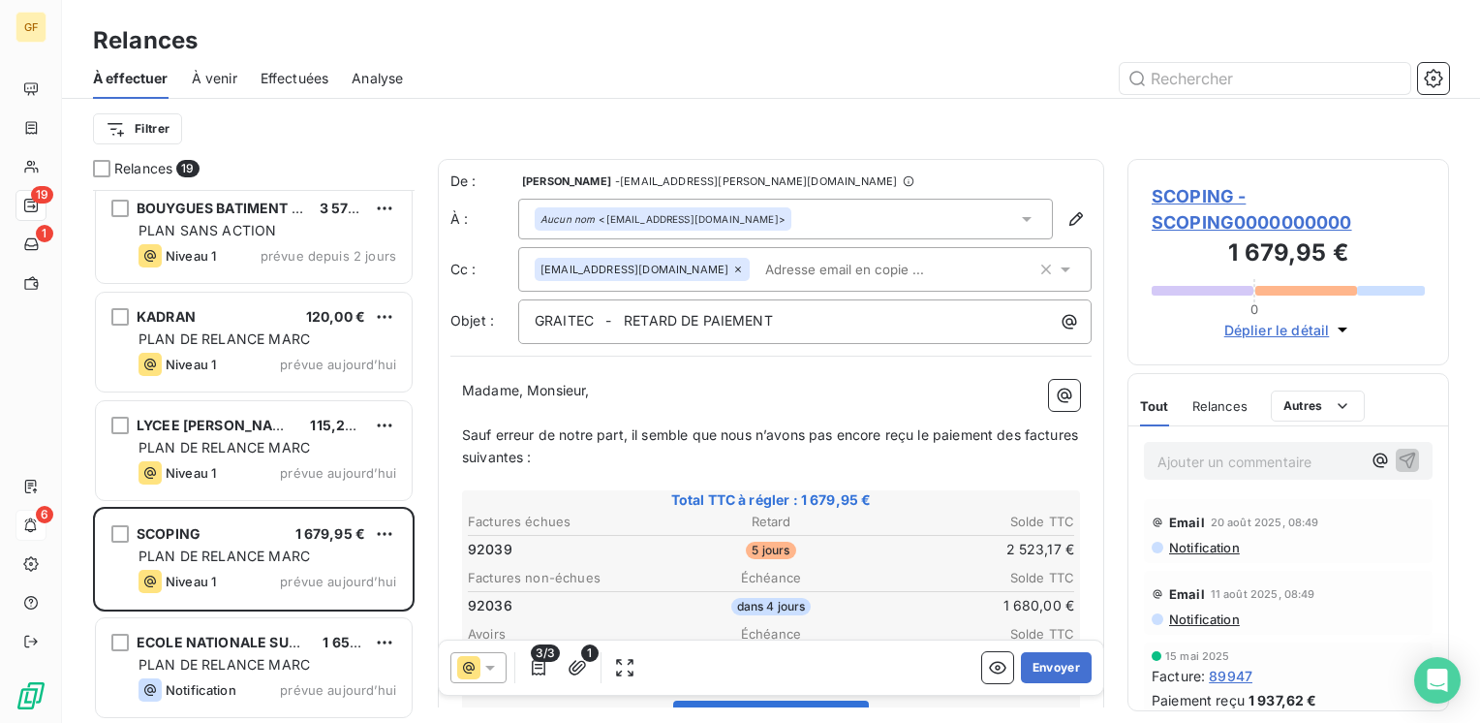
click at [1203, 200] on span "SCOPING - SCOPING0000000000" at bounding box center [1288, 209] width 273 height 52
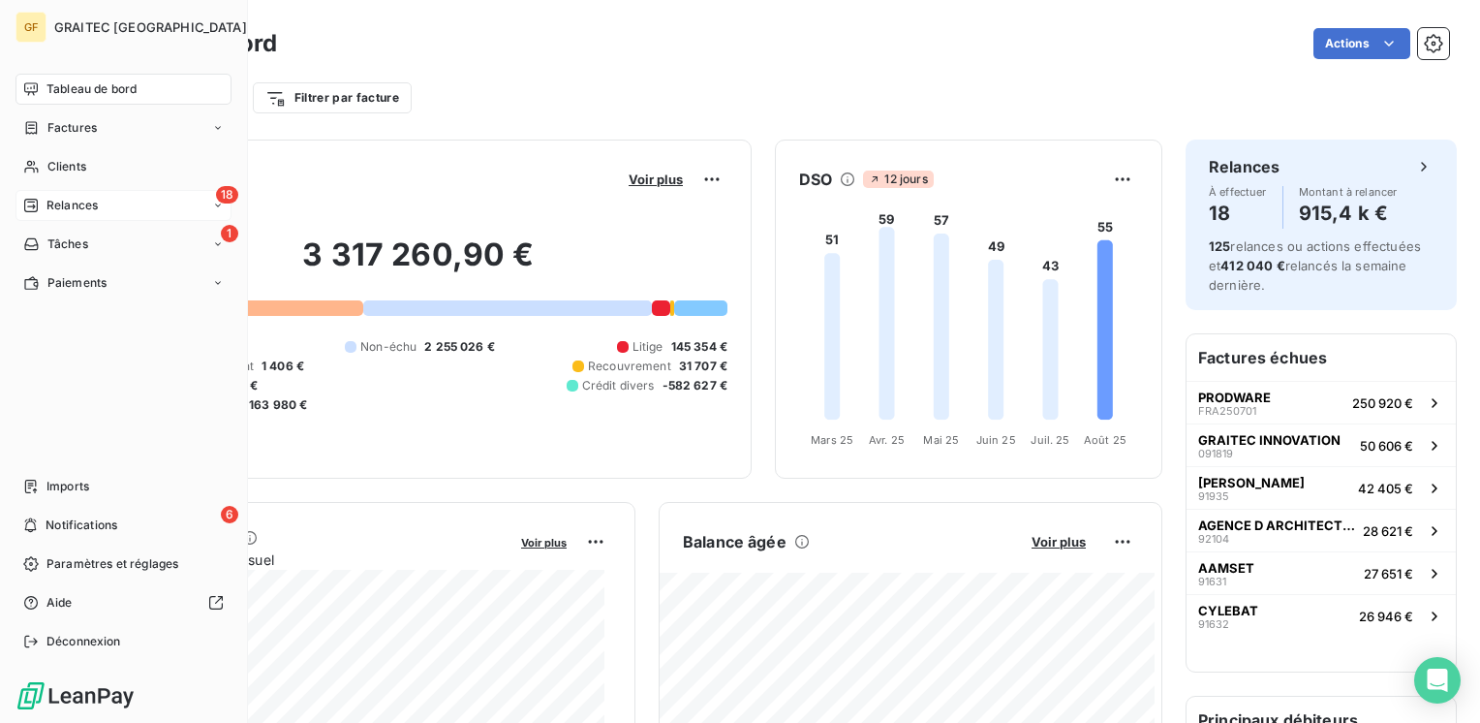
click at [45, 206] on div "Relances" at bounding box center [60, 205] width 75 height 17
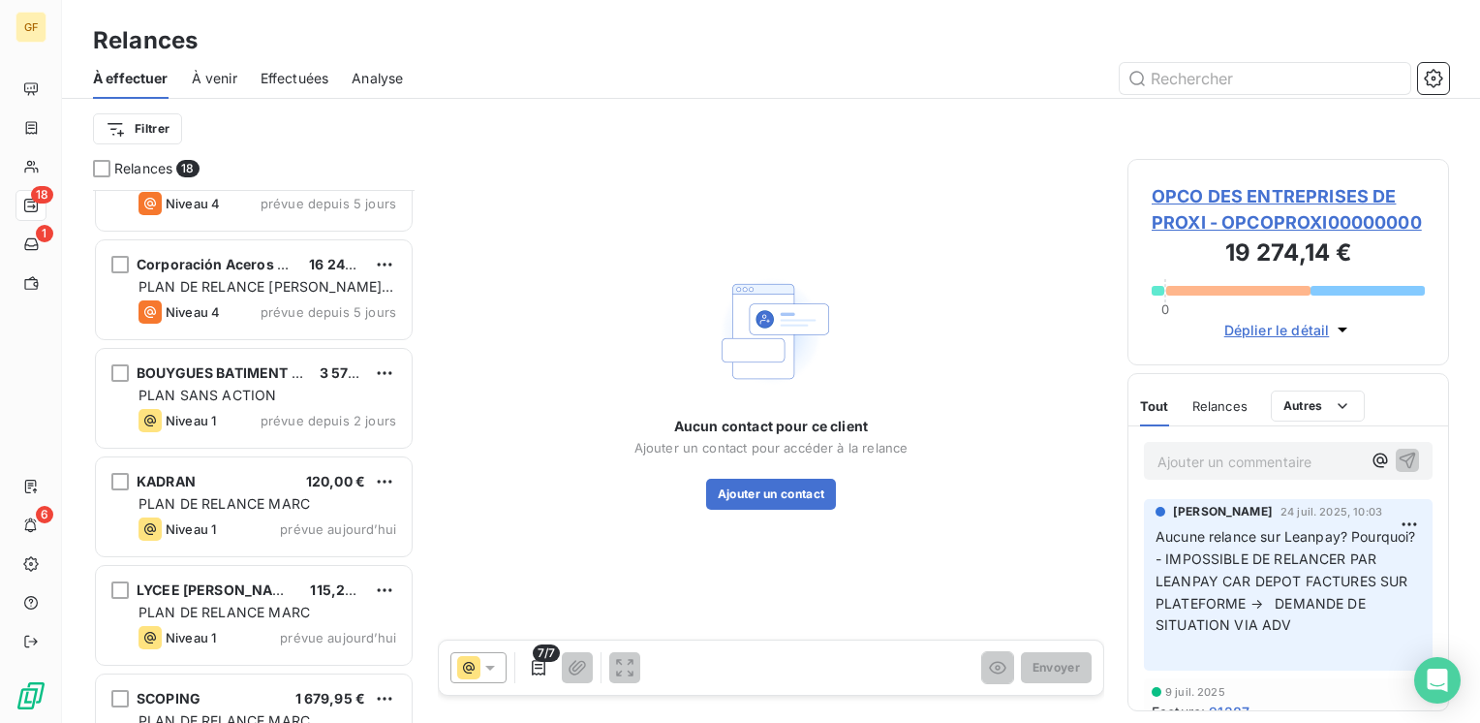
scroll to position [1420, 0]
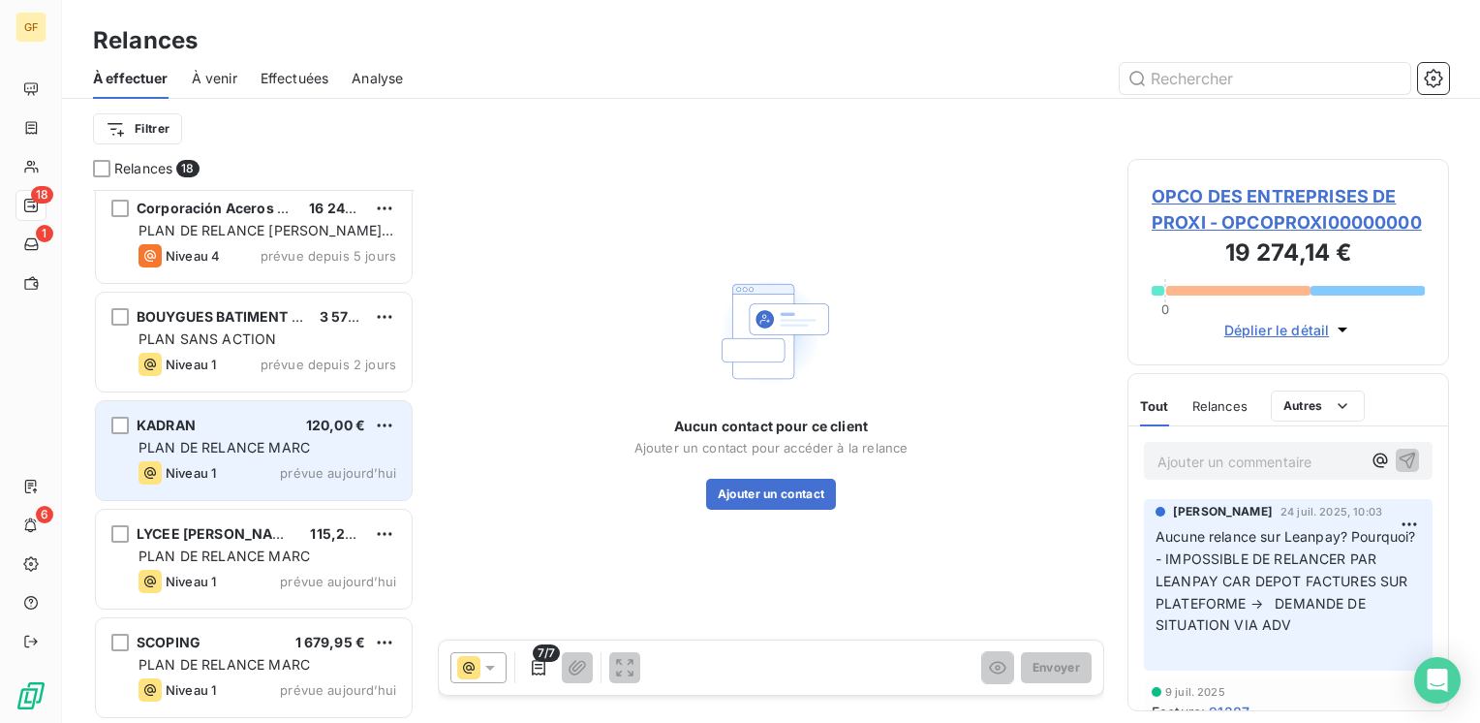
click at [256, 464] on div "Niveau 1 prévue aujourd’hui" at bounding box center [268, 472] width 258 height 23
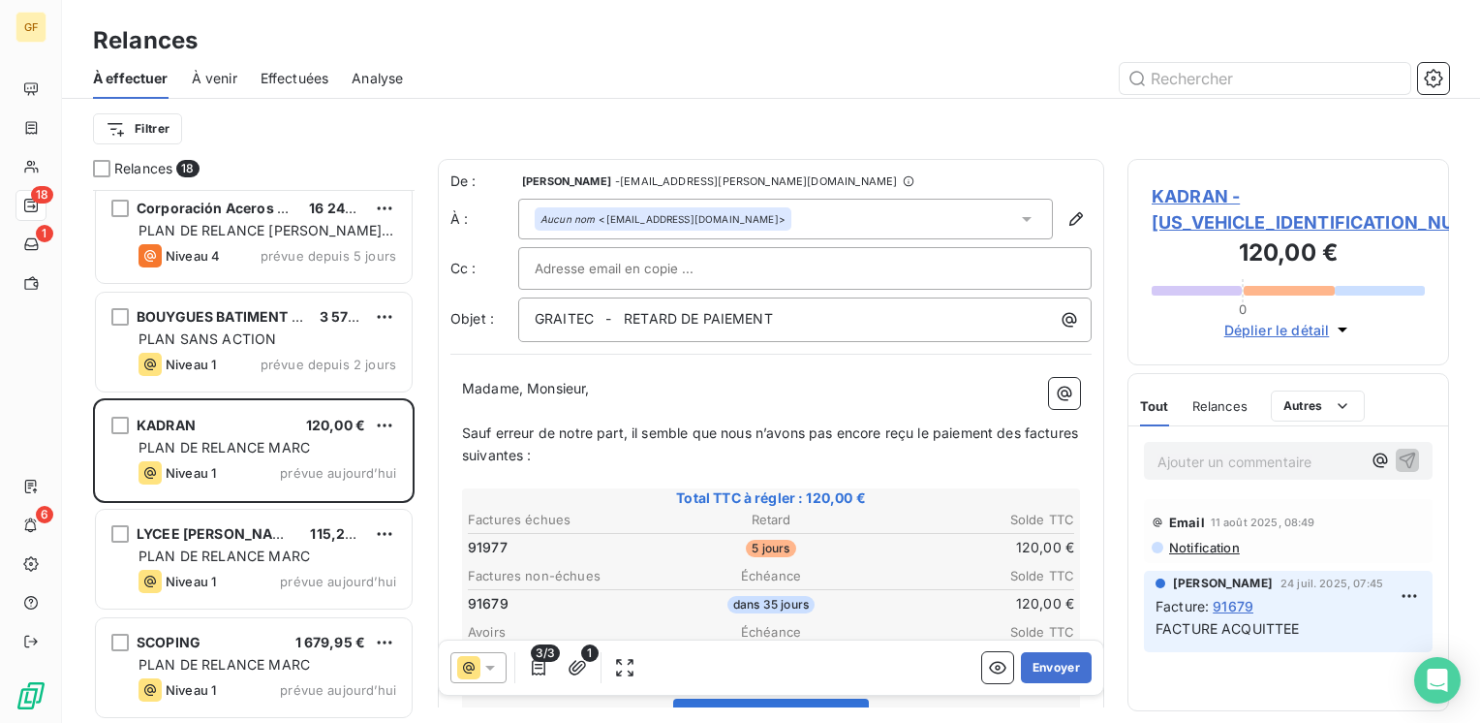
click at [1217, 196] on span "KADRAN - [US_VEHICLE_IDENTIFICATION_NUMBER]" at bounding box center [1288, 209] width 273 height 52
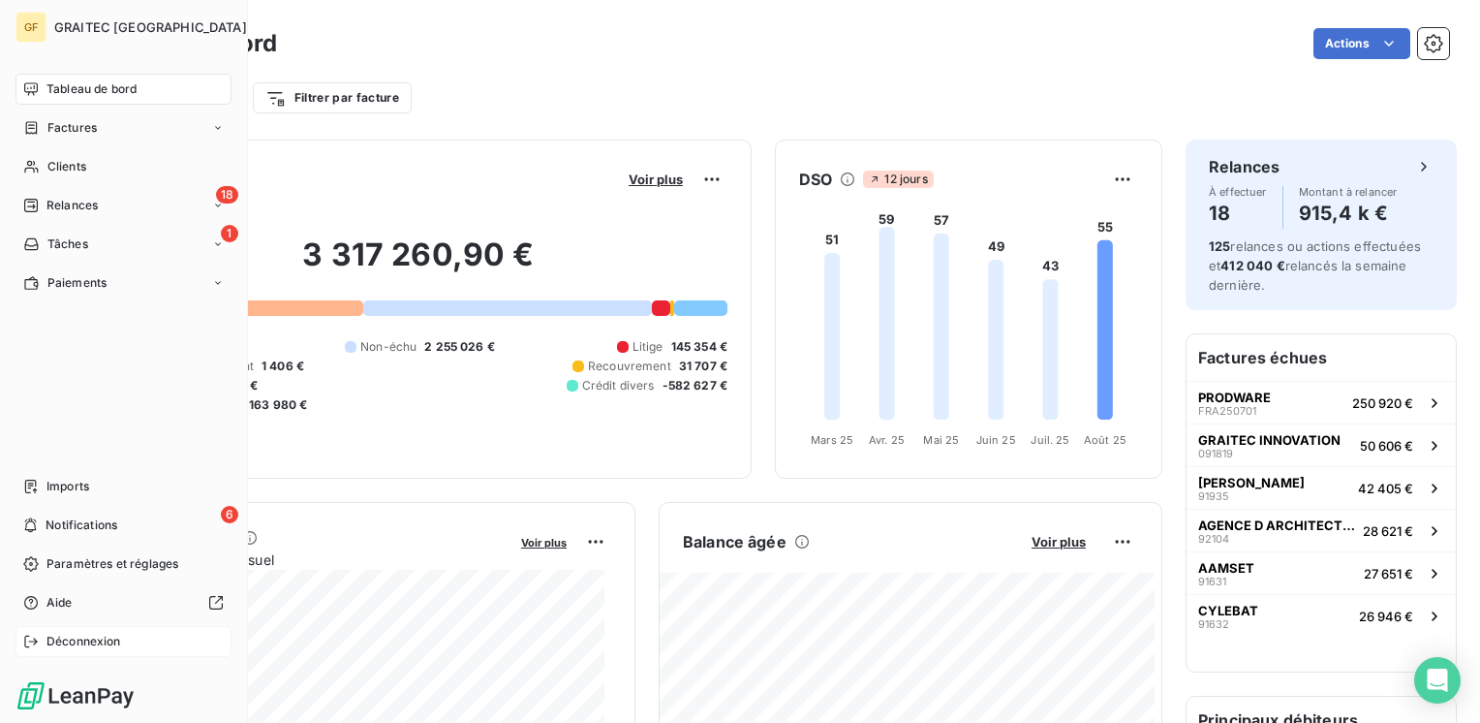
click at [105, 637] on span "Déconnexion" at bounding box center [83, 641] width 75 height 17
